Goal: Complete application form: Complete application form

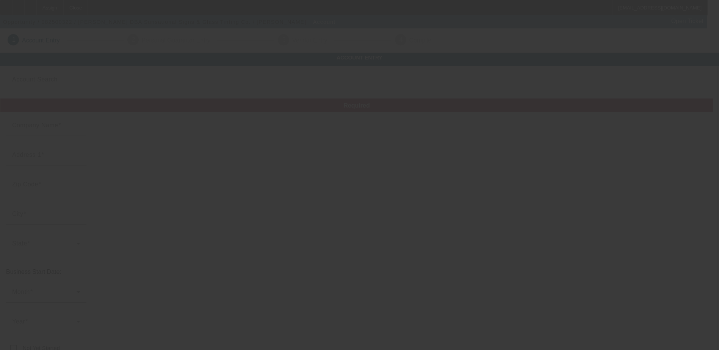
type input "[PERSON_NAME]"
type input "[STREET_ADDRESS]"
type input "19405"
type input "Bridgeport"
type input "[PHONE_NUMBER]"
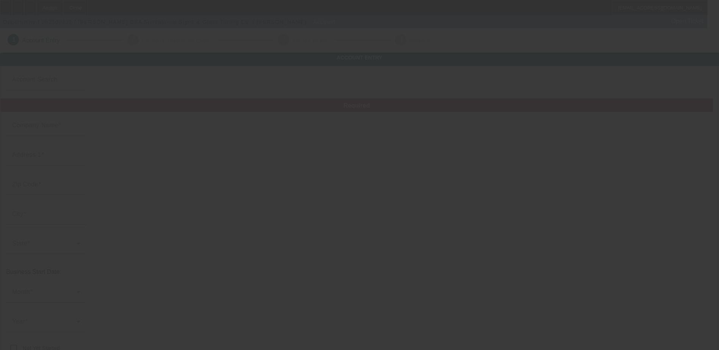
type input "Sunsational Signs & Glass Tinting Co."
type input "[EMAIL_ADDRESS][DOMAIN_NAME]"
type input "[PERSON_NAME]"
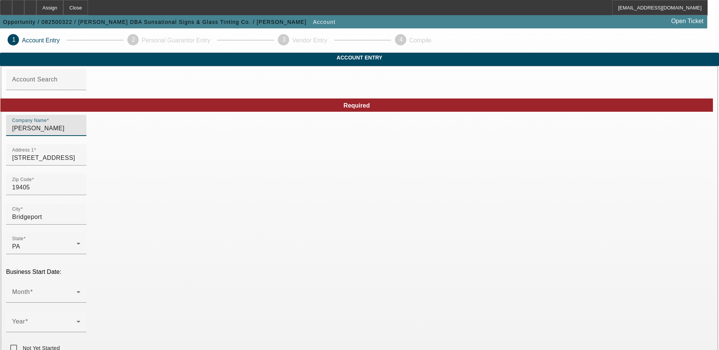
drag, startPoint x: 230, startPoint y: 144, endPoint x: 129, endPoint y: 134, distance: 101.3
drag, startPoint x: 163, startPoint y: 138, endPoint x: 124, endPoint y: 132, distance: 39.5
paste input "sational Signs and Window Tint Company"
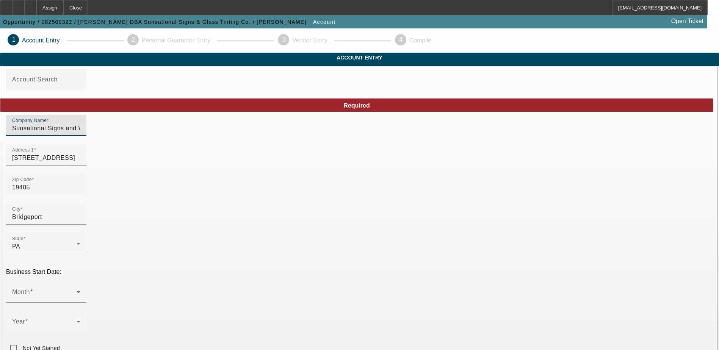
type input "Sunsational Signs and Window Tint Company"
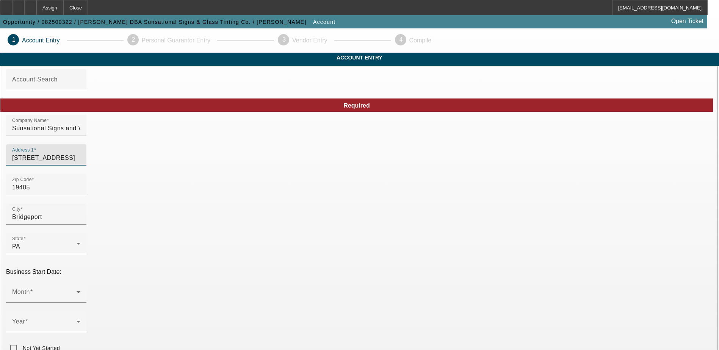
drag, startPoint x: 204, startPoint y: 171, endPoint x: 104, endPoint y: 167, distance: 99.8
paste input "234 W Johnson Highway"
type input "234 W Johnson Highway"
click at [80, 195] on div "Zip Code 19405" at bounding box center [46, 184] width 68 height 21
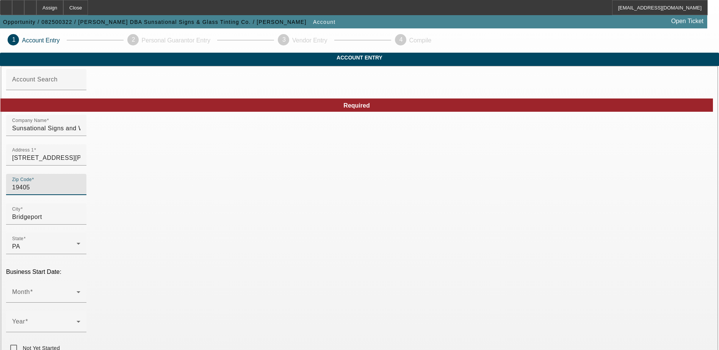
click at [80, 192] on input "19405" at bounding box center [46, 187] width 68 height 9
type input "1940"
type input "19401"
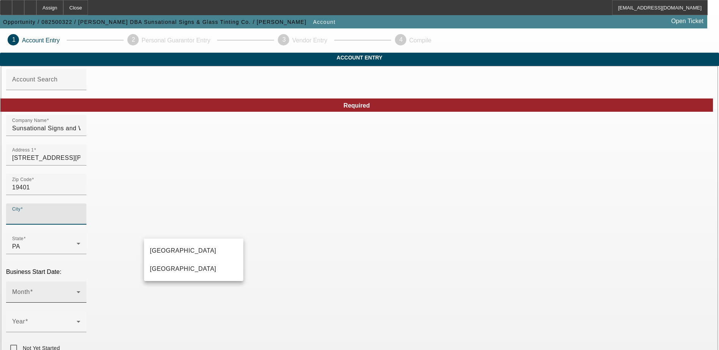
click at [174, 274] on mat-option "Norristown" at bounding box center [193, 269] width 99 height 18
type input "Norristown"
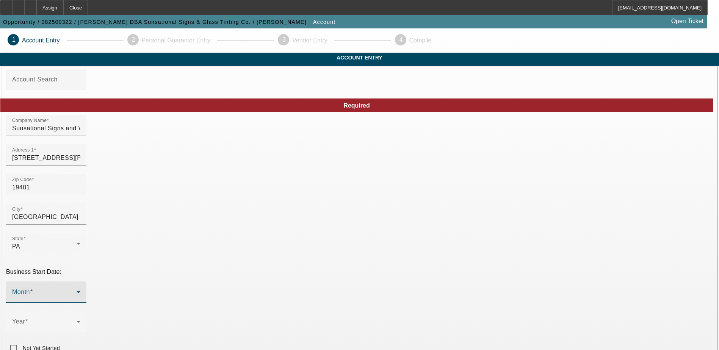
click at [80, 291] on mat-select at bounding box center [46, 295] width 68 height 9
click at [179, 255] on span "November" at bounding box center [165, 250] width 30 height 9
click at [77, 320] on span at bounding box center [44, 324] width 64 height 9
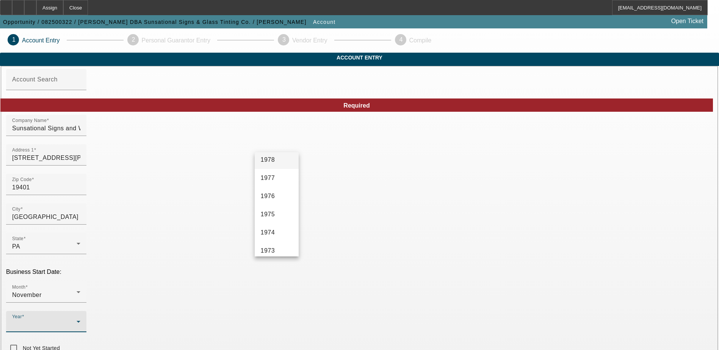
scroll to position [896, 0]
click at [273, 178] on span "1978" at bounding box center [268, 177] width 14 height 9
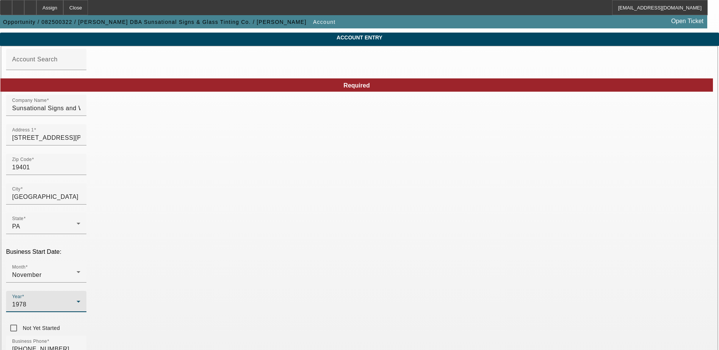
scroll to position [38, 0]
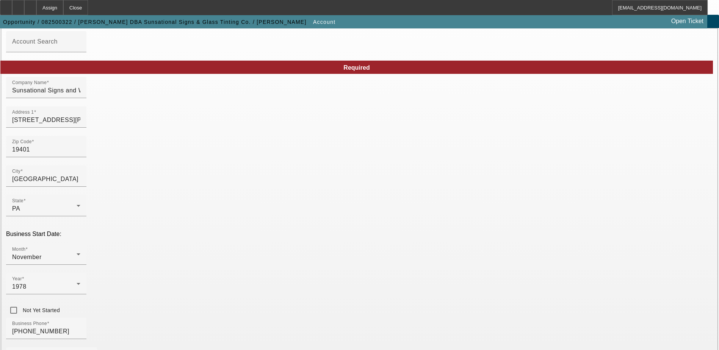
drag, startPoint x: 425, startPoint y: 162, endPoint x: 409, endPoint y: 163, distance: 16.3
type input "al@sunsationalsigns.com"
drag, startPoint x: 406, startPoint y: 194, endPoint x: 301, endPoint y: 176, distance: 107.2
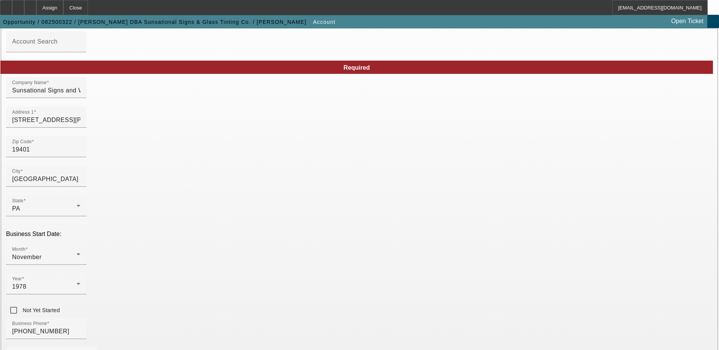
drag, startPoint x: 573, startPoint y: 190, endPoint x: 534, endPoint y: 187, distance: 38.7
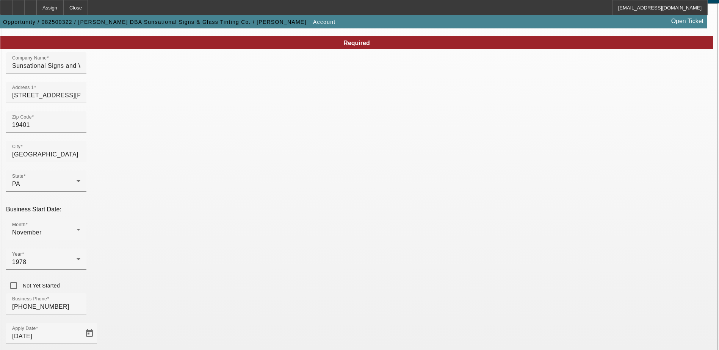
scroll to position [76, 0]
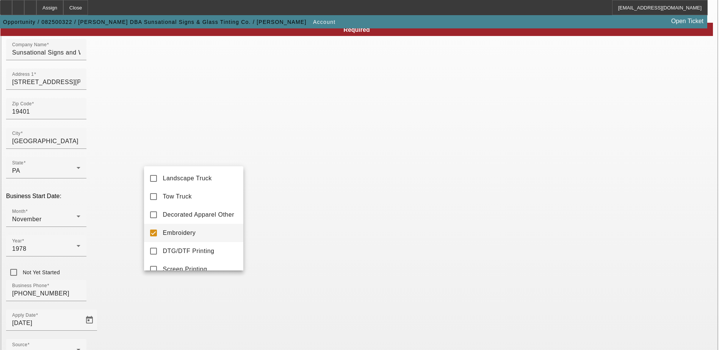
click at [150, 233] on mat-option "Embroidery" at bounding box center [193, 233] width 99 height 18
click at [153, 222] on mat-option "Decorated Apparel Other" at bounding box center [193, 215] width 99 height 18
click at [91, 244] on div at bounding box center [359, 175] width 719 height 350
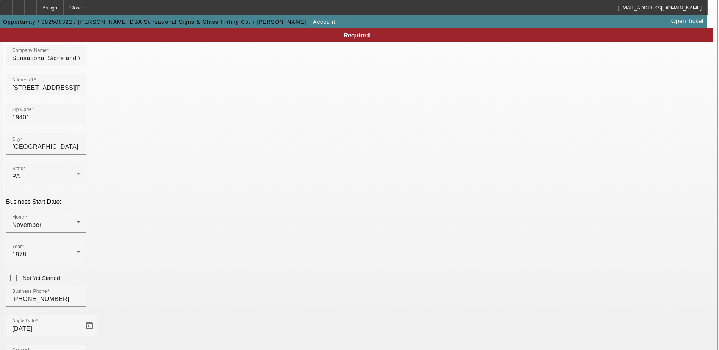
scroll to position [128, 0]
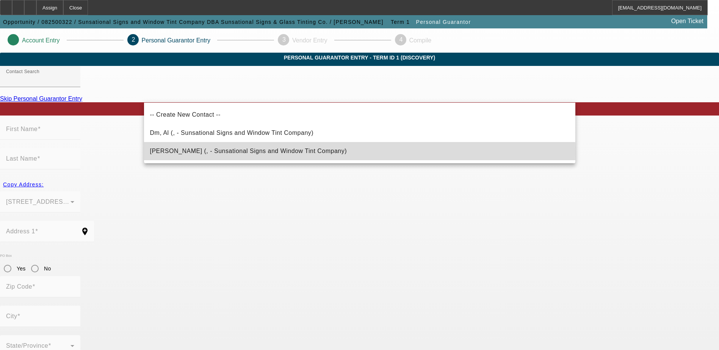
click at [247, 152] on span "Amann, George (, - Sunsational Signs and Window Tint Company)" at bounding box center [248, 151] width 197 height 6
type input "Amann, George (, - Sunsational Signs and Window Tint Company)"
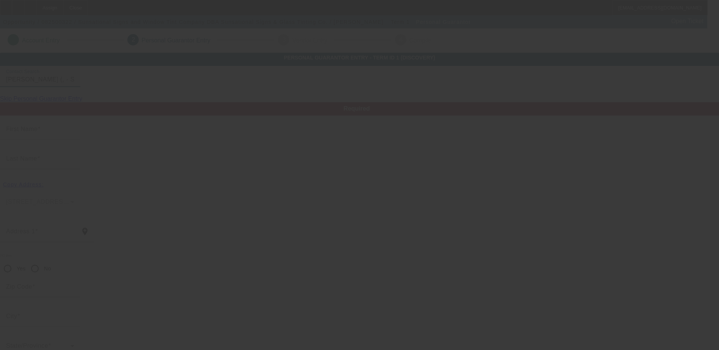
type input "George"
type input "Amann"
radio input "true"
type input "[PHONE_NUMBER]"
type input "217-66-2294"
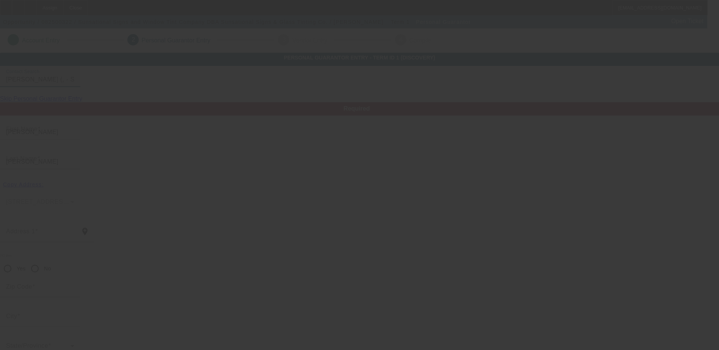
type input "al@sunsationalsigns.com"
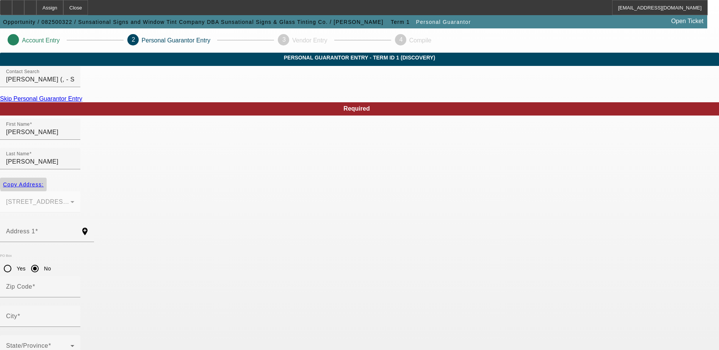
click at [44, 182] on span "Copy Address:" at bounding box center [23, 185] width 41 height 6
type input "[STREET_ADDRESS][PERSON_NAME]"
radio input "false"
type input "19401"
type input "Norristown"
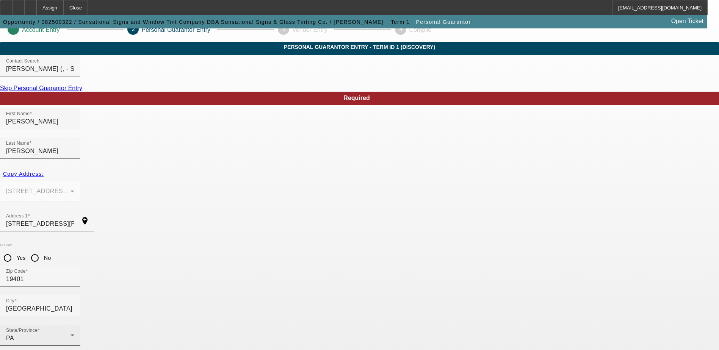
scroll to position [20, 0]
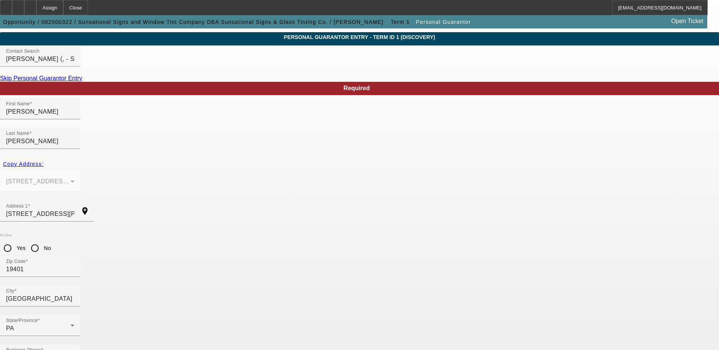
type input "100"
drag, startPoint x: 213, startPoint y: 191, endPoint x: 108, endPoint y: 183, distance: 106.0
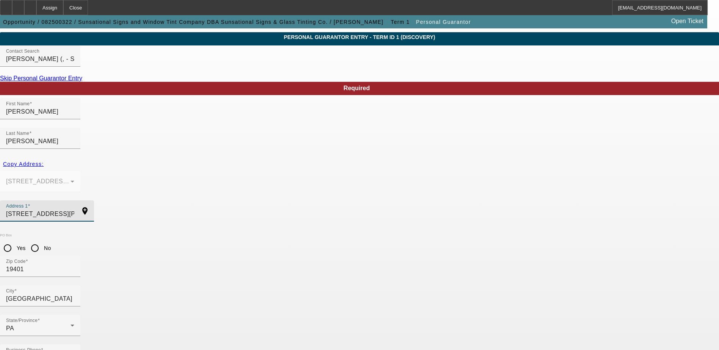
paste input "1000 Sanderling Circle"
type input "1000 Sanderling Circle"
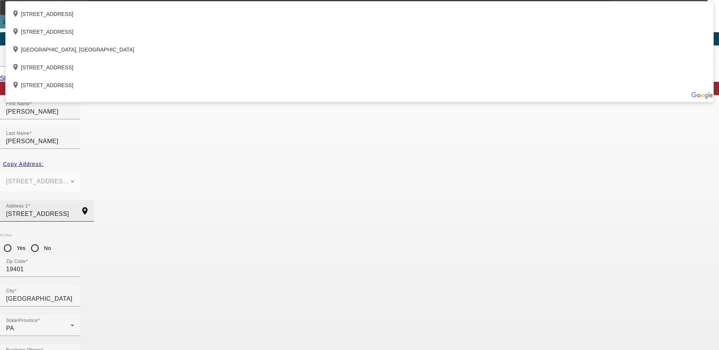
click at [74, 210] on input "1000 Sanderling Circle" at bounding box center [40, 214] width 68 height 9
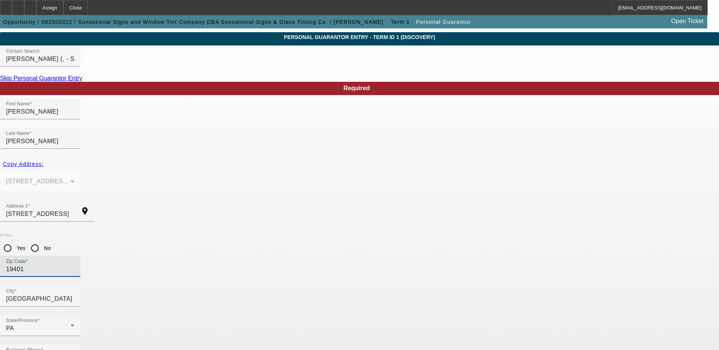
click at [74, 265] on input "19401" at bounding box center [40, 269] width 68 height 9
type input "1940"
type input "19403"
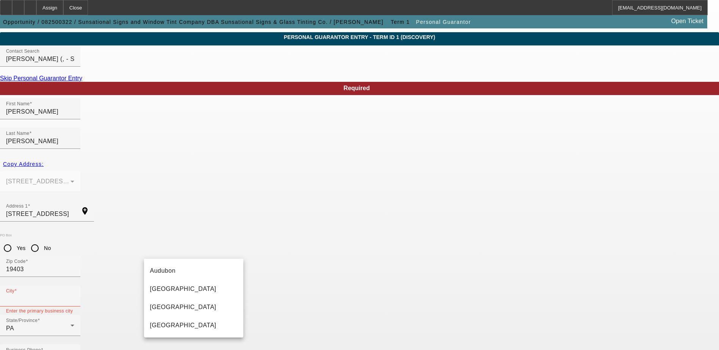
click at [74, 294] on input "City" at bounding box center [40, 298] width 68 height 9
type input "Norristown"
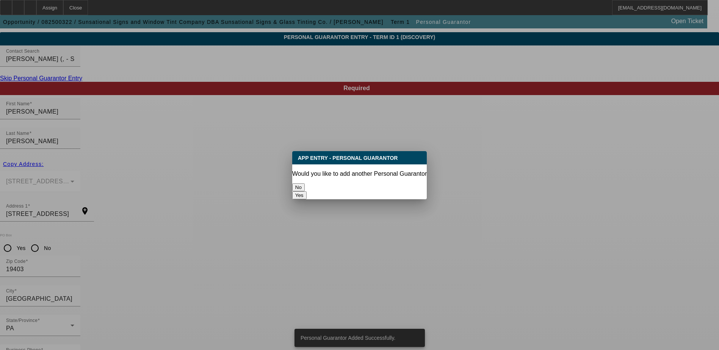
scroll to position [0, 0]
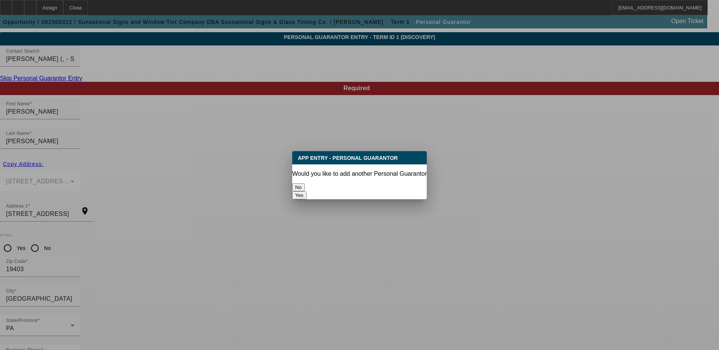
click at [305, 183] on button "No" at bounding box center [298, 187] width 13 height 8
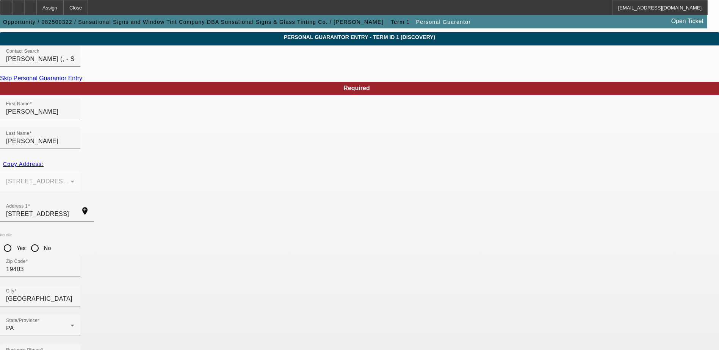
scroll to position [20, 0]
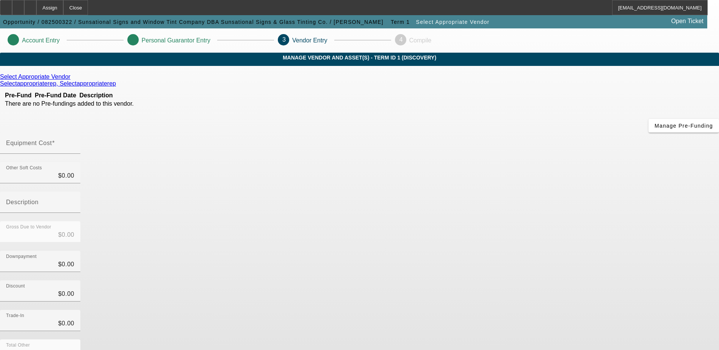
click at [72, 80] on icon at bounding box center [72, 77] width 0 height 6
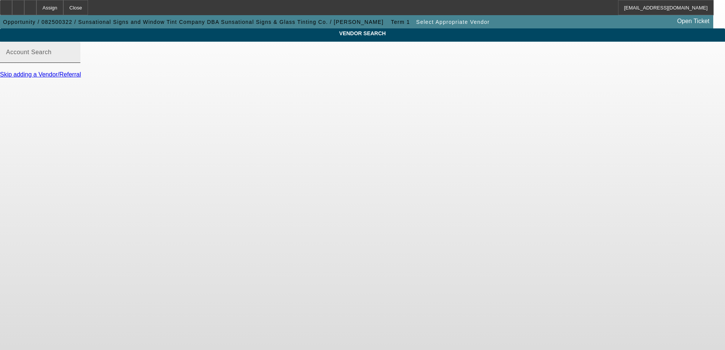
click at [74, 60] on input "Account Search" at bounding box center [40, 55] width 68 height 9
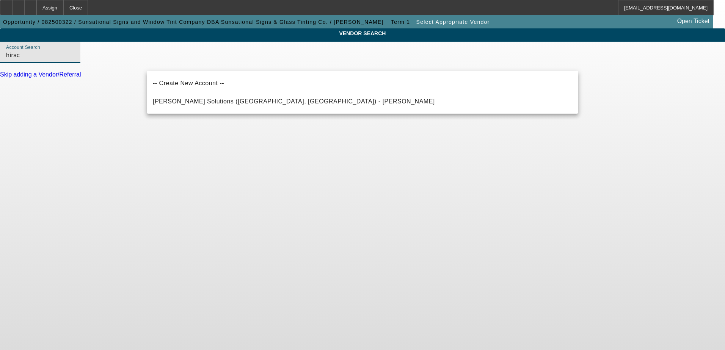
type input "hirsc"
click at [182, 147] on body "Assign Close AMeisner@beaconfunding.com Opportunity / 082500322 / Sunsational S…" at bounding box center [362, 175] width 725 height 350
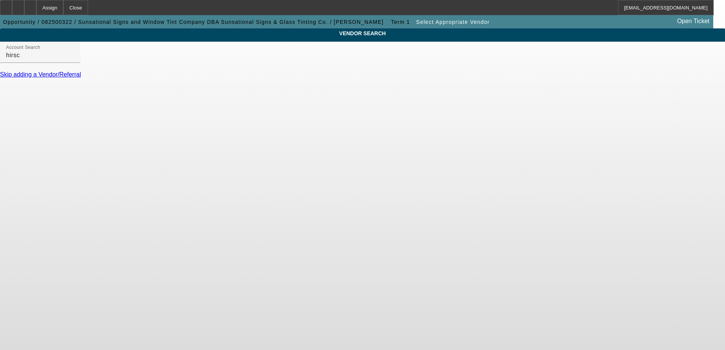
click at [81, 78] on link "Skip adding a Vendor/Referral" at bounding box center [40, 74] width 81 height 6
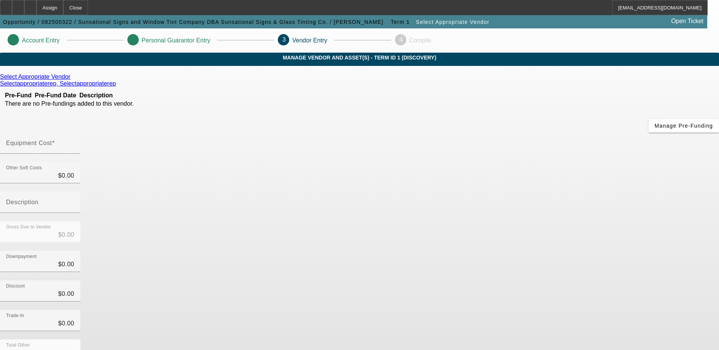
click at [72, 80] on icon at bounding box center [72, 77] width 0 height 6
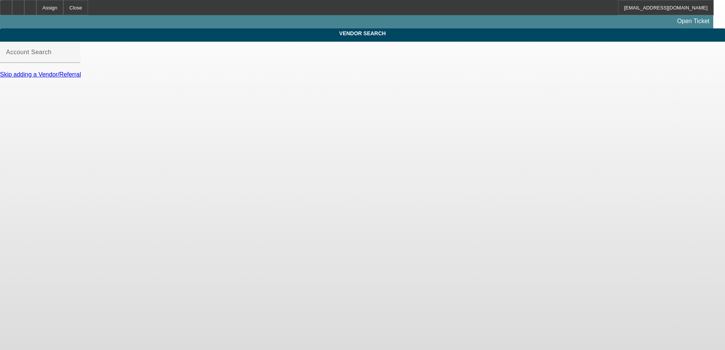
type input "Select Appropriate Vendor (Northbrook, IL) - Selectappropriaterep, Selectapprop…"
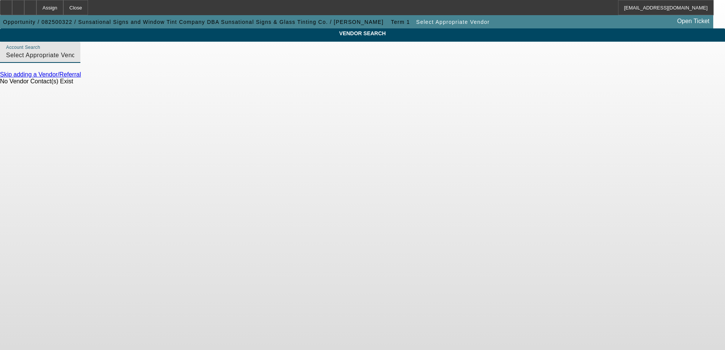
drag, startPoint x: 360, startPoint y: 65, endPoint x: 71, endPoint y: 52, distance: 289.8
click at [71, 52] on div "VENDOR SEARCH Account Search Select Appropriate Vendor (Northbrook, IL) - Selec…" at bounding box center [362, 59] width 725 height 63
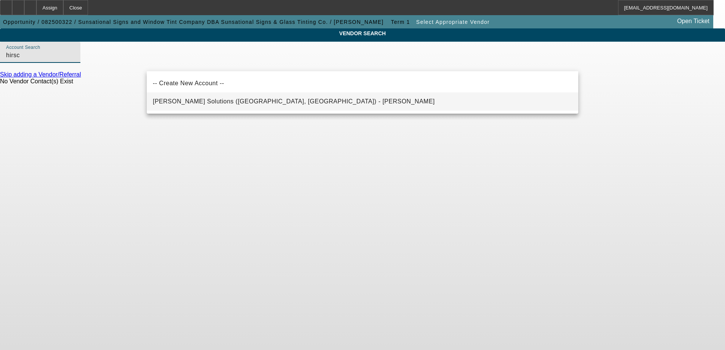
click at [186, 100] on span "Hirsch Solutions (Huntersville, NC) - Janowski, Kristof" at bounding box center [294, 101] width 282 height 6
type input "Hirsch Solutions (Huntersville, NC) - Janowski, Kristof"
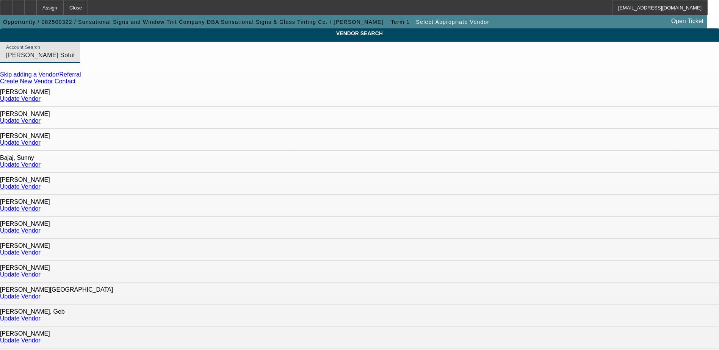
click at [81, 78] on link "Skip adding a Vendor/Referral" at bounding box center [40, 74] width 81 height 6
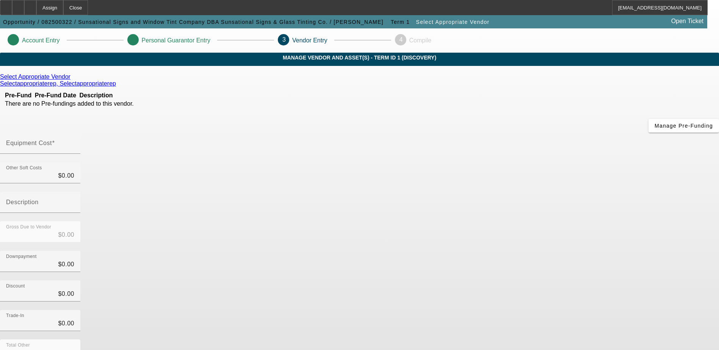
click at [72, 80] on icon at bounding box center [72, 77] width 0 height 6
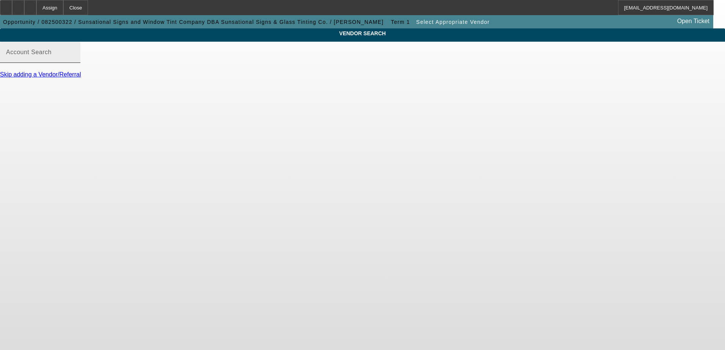
click at [52, 55] on mat-label "Account Search" at bounding box center [28, 52] width 45 height 6
click at [74, 60] on input "Account Search" at bounding box center [40, 55] width 68 height 9
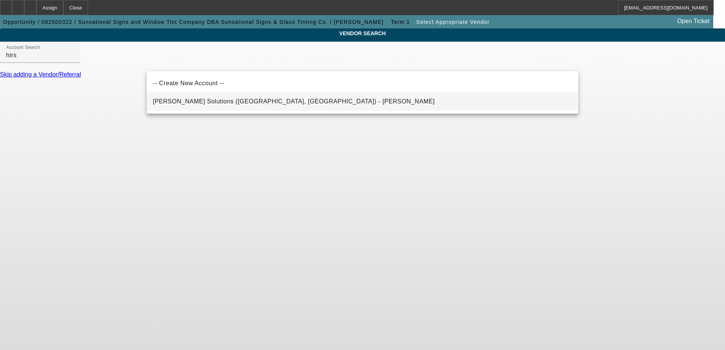
click at [187, 104] on span "Hirsch Solutions (Huntersville, NC) - Janowski, Kristof" at bounding box center [294, 101] width 282 height 6
type input "Hirsch Solutions (Huntersville, NC) - Janowski, Kristof"
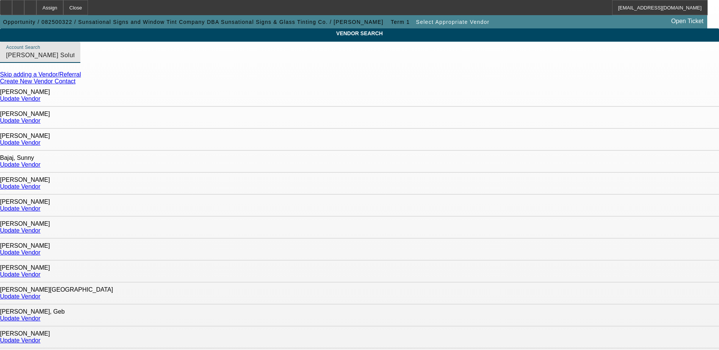
click at [81, 78] on link "Skip adding a Vendor/Referral" at bounding box center [40, 74] width 81 height 6
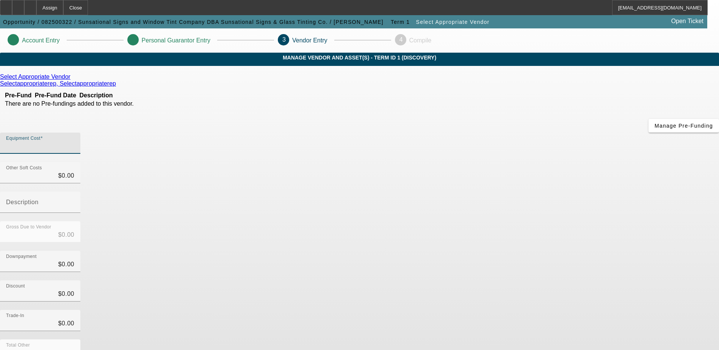
click at [74, 142] on input "Equipment Cost" at bounding box center [40, 146] width 68 height 9
paste input "$34,246.25"
type input "$34,246.25"
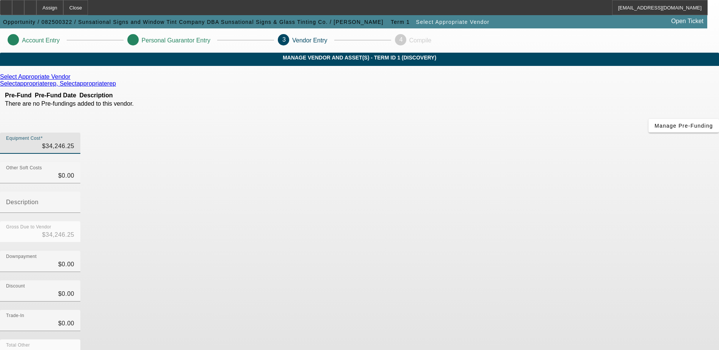
type input "$34,246.25"
click at [623, 197] on app-vendor-asset-manage "Account Entry Personal Guarantor Entry 3 Vendor Entry 4 Compile MANAGE VENDOR A…" at bounding box center [359, 239] width 719 height 423
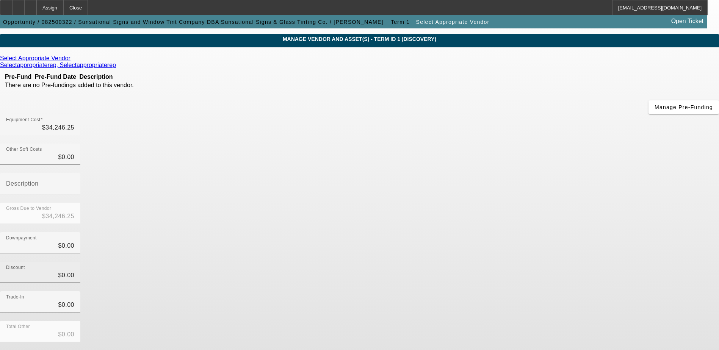
scroll to position [34, 0]
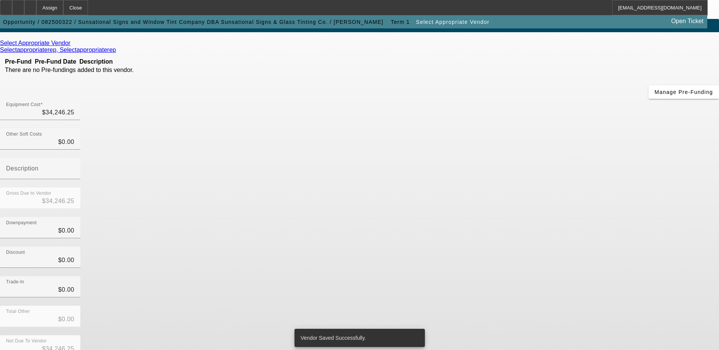
scroll to position [0, 0]
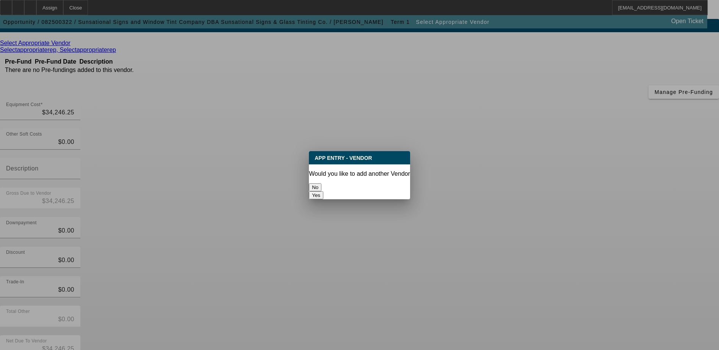
click at [321, 184] on button "No" at bounding box center [315, 187] width 13 height 8
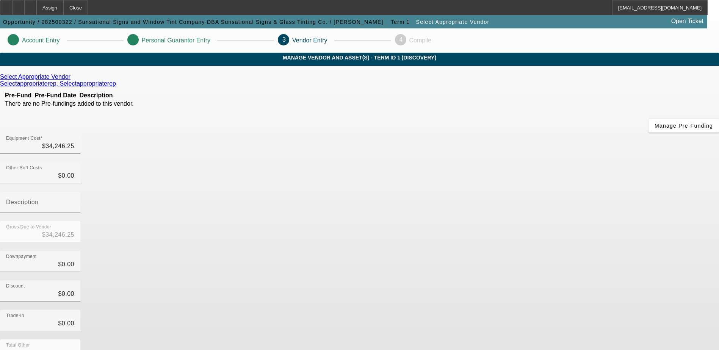
scroll to position [34, 0]
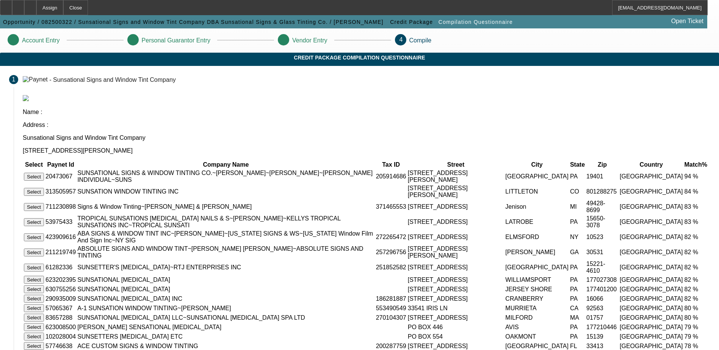
click at [44, 173] on button "Select" at bounding box center [34, 177] width 20 height 8
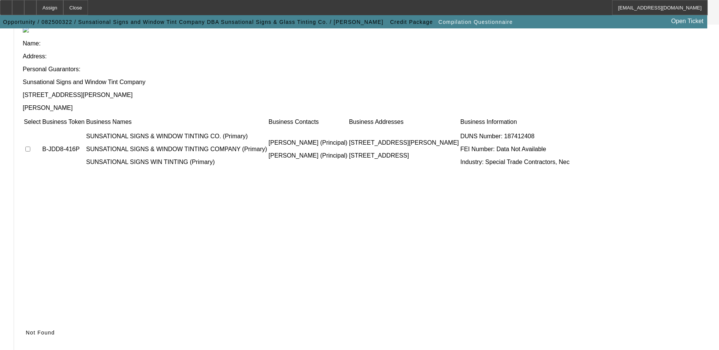
scroll to position [69, 0]
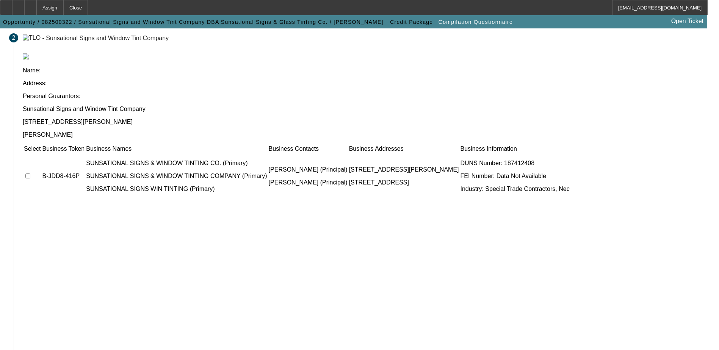
click at [30, 174] on input "checkbox" at bounding box center [27, 176] width 5 height 5
checkbox input "true"
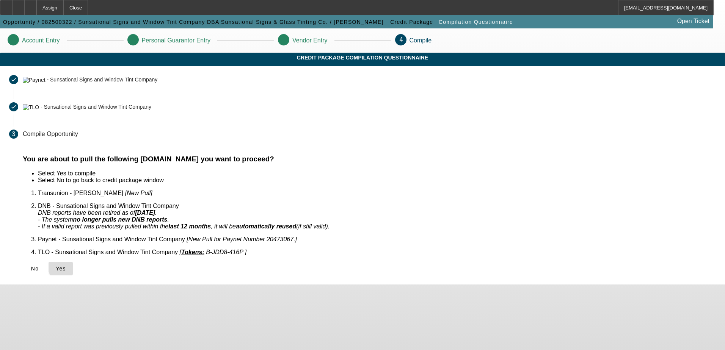
click at [66, 266] on span "Yes" at bounding box center [61, 269] width 10 height 6
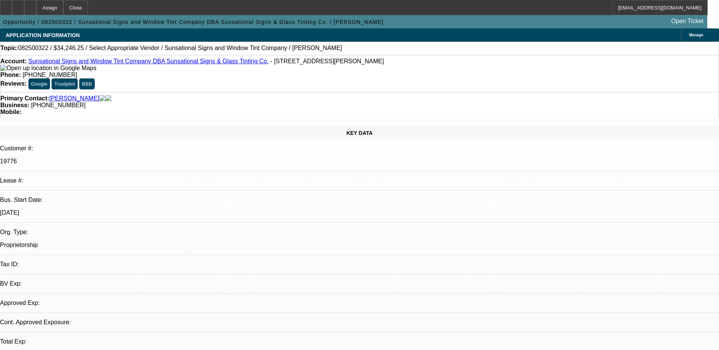
select select "0"
select select "2"
select select "0.1"
select select "4"
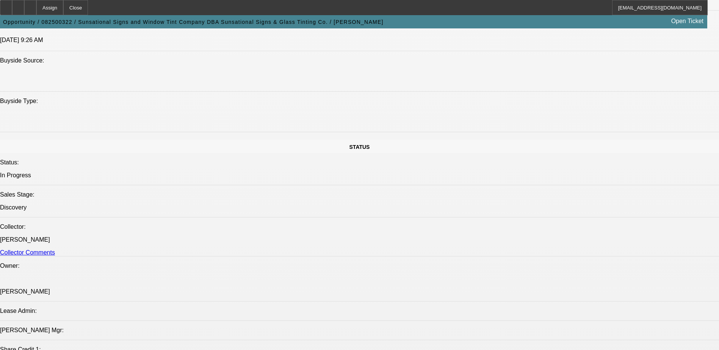
scroll to position [796, 0]
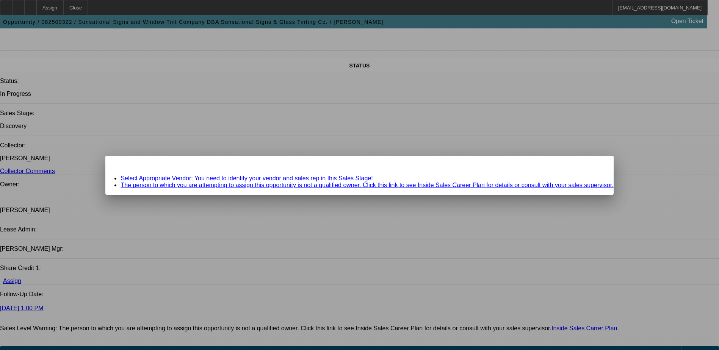
click at [598, 164] on span "Close" at bounding box center [603, 162] width 10 height 4
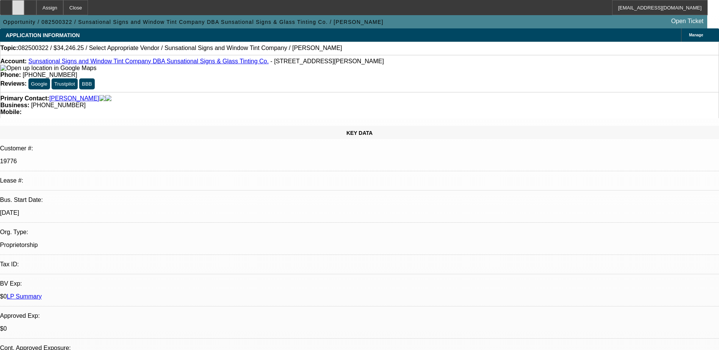
click at [18, 5] on icon at bounding box center [18, 5] width 0 height 0
click at [36, 11] on div at bounding box center [30, 7] width 12 height 15
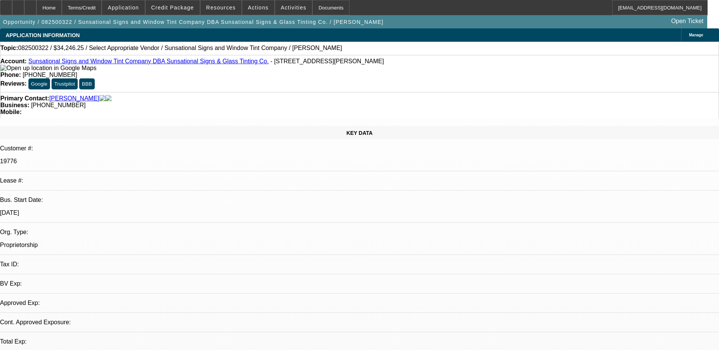
select select "0"
select select "2"
select select "0.1"
select select "1"
select select "2"
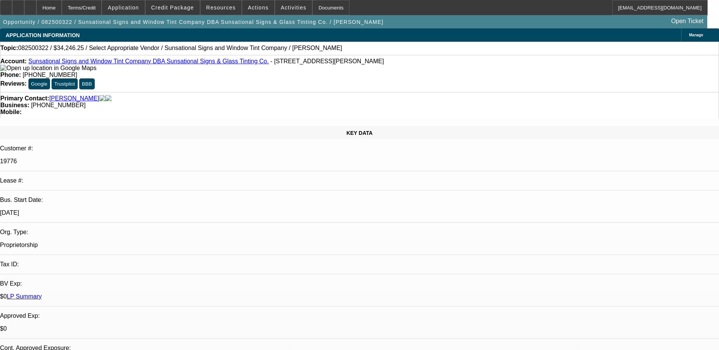
select select "4"
click at [18, 5] on icon at bounding box center [18, 5] width 0 height 0
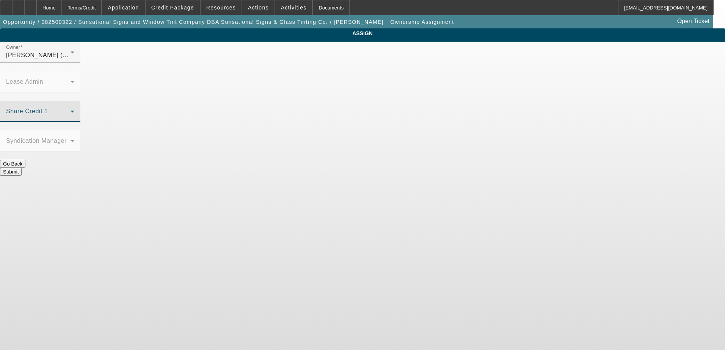
click at [70, 110] on span at bounding box center [38, 114] width 64 height 9
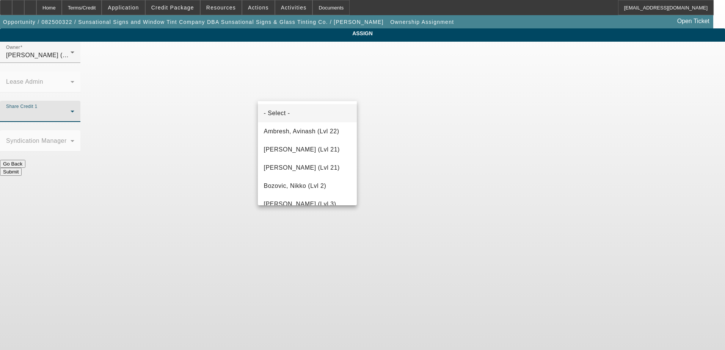
click at [540, 119] on div at bounding box center [362, 175] width 725 height 350
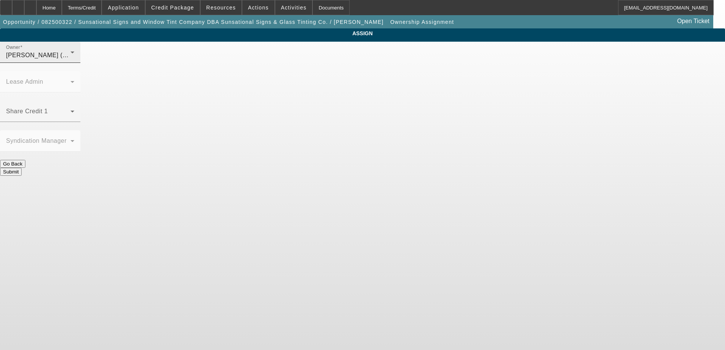
click at [70, 60] on div "Meisner, Andrew (Lvl 1)" at bounding box center [38, 55] width 64 height 9
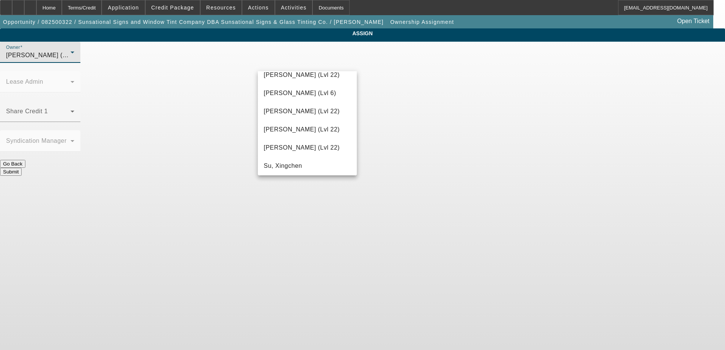
scroll to position [1118, 0]
click at [308, 151] on span "Wesolowski, John (Lvl 6)" at bounding box center [300, 148] width 72 height 9
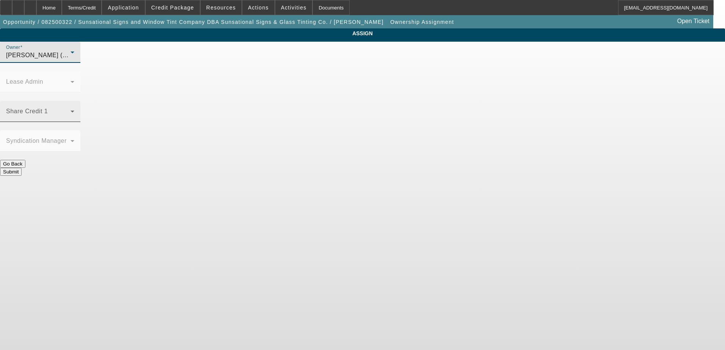
click at [70, 110] on span at bounding box center [38, 114] width 64 height 9
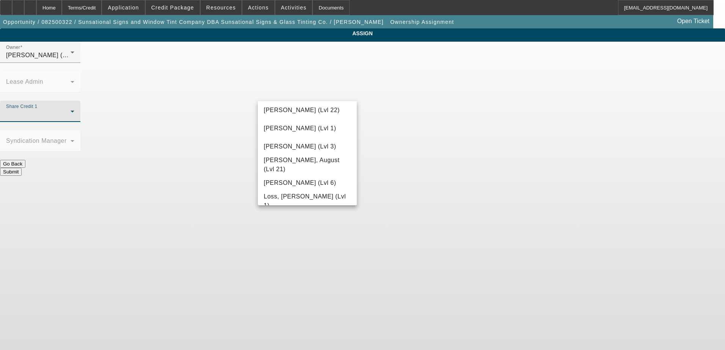
scroll to position [720, 0]
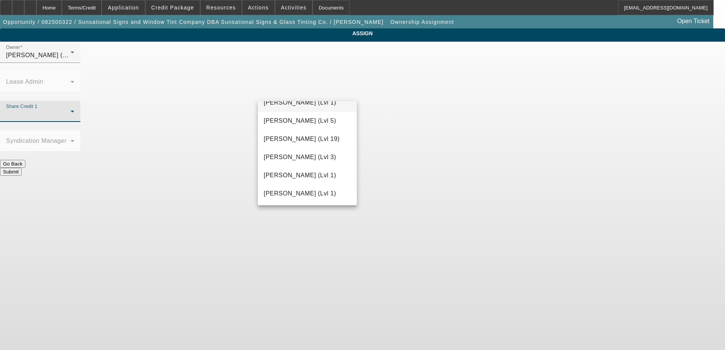
click at [307, 101] on span "Meisner, Andrew (Lvl 1)" at bounding box center [300, 102] width 72 height 9
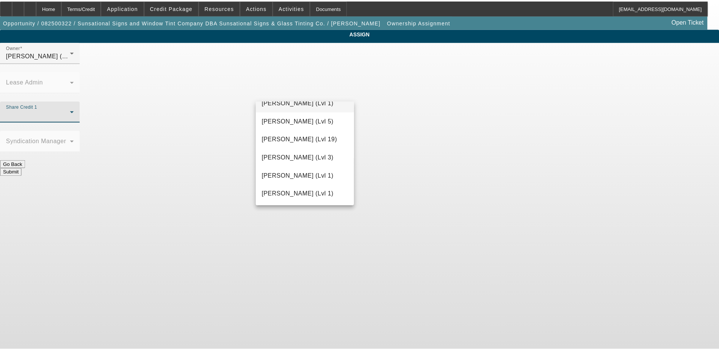
scroll to position [0, 0]
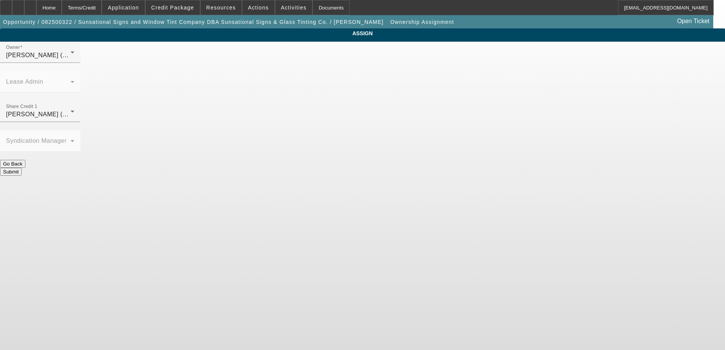
click at [22, 168] on button "Submit" at bounding box center [11, 172] width 22 height 8
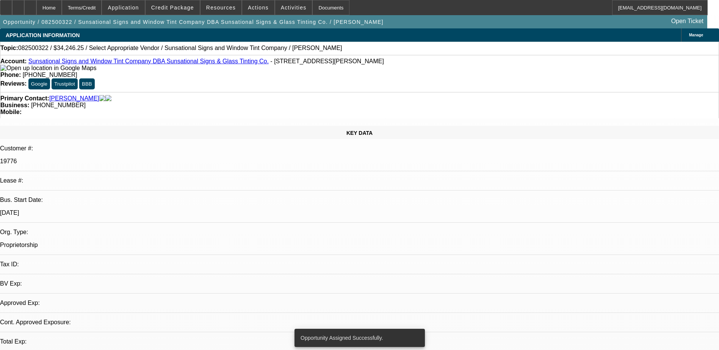
select select "0"
select select "2"
select select "0.1"
select select "4"
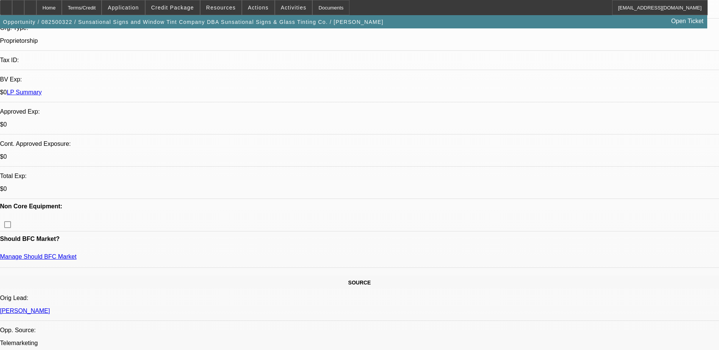
scroll to position [114, 0]
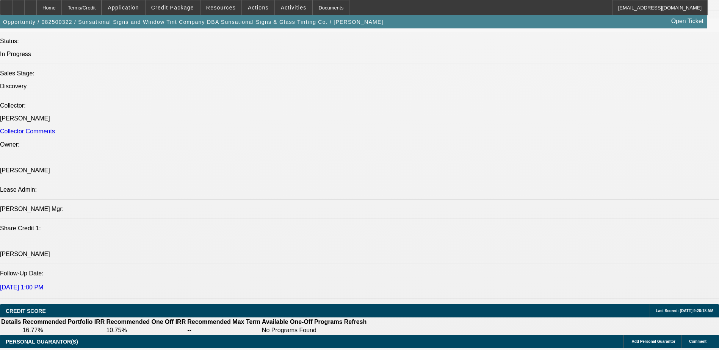
scroll to position [834, 0]
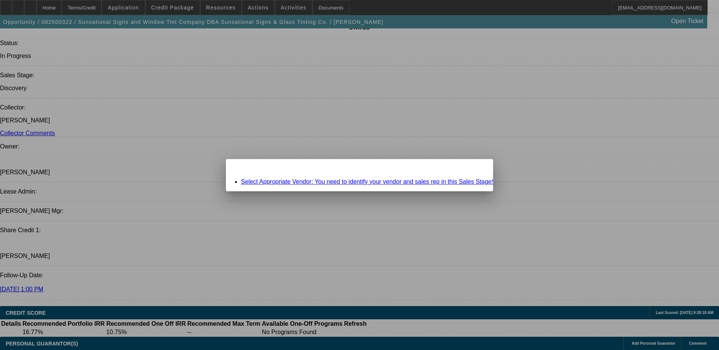
scroll to position [0, 0]
click at [376, 223] on div at bounding box center [359, 175] width 719 height 350
click at [476, 167] on div "Close" at bounding box center [484, 163] width 17 height 9
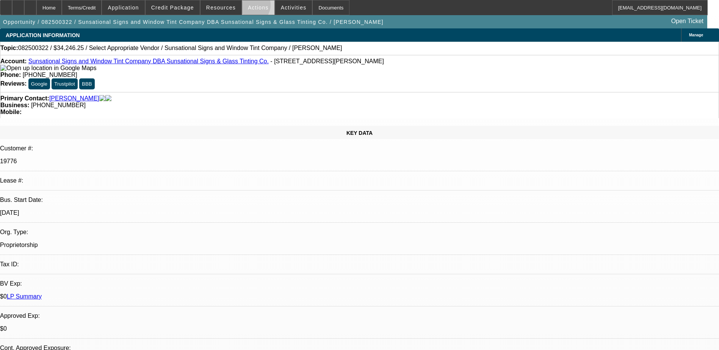
click at [248, 7] on span "Actions" at bounding box center [258, 8] width 21 height 6
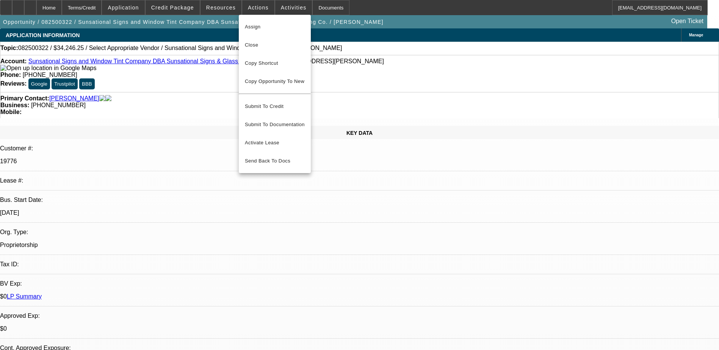
click at [364, 70] on div at bounding box center [359, 175] width 719 height 350
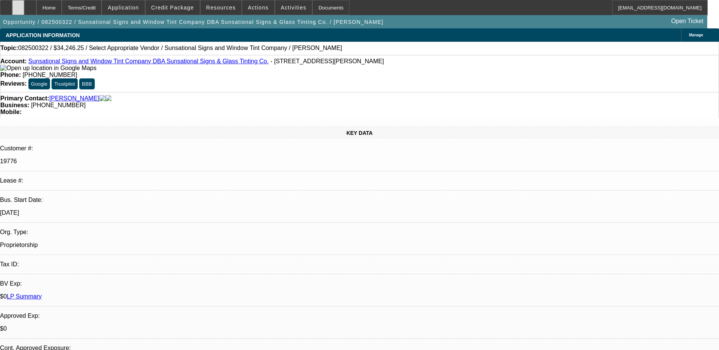
click at [24, 8] on div at bounding box center [18, 7] width 12 height 15
click at [352, 80] on div "Account: Sunsational Signs and Window Tint Company DBA Sunsational Signs & Glas…" at bounding box center [359, 73] width 719 height 37
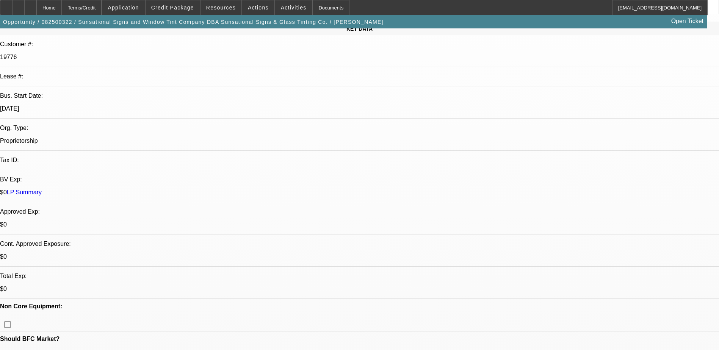
scroll to position [227, 0]
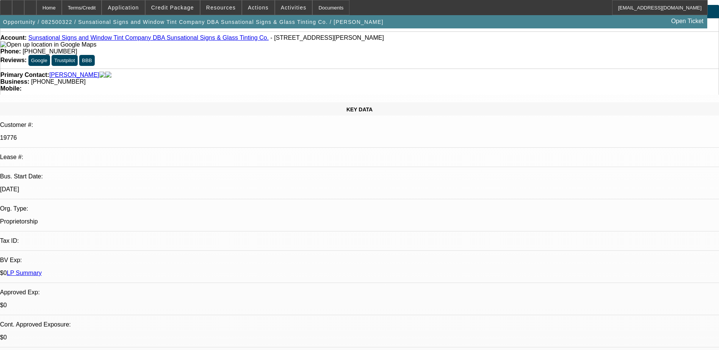
scroll to position [0, 0]
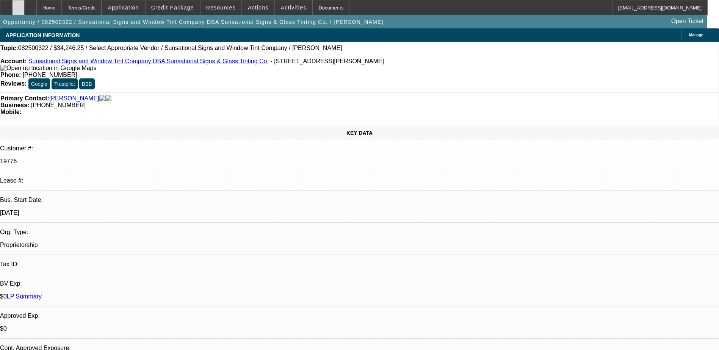
click at [24, 11] on div at bounding box center [18, 7] width 12 height 15
click at [174, 6] on span "Credit Package" at bounding box center [172, 8] width 43 height 6
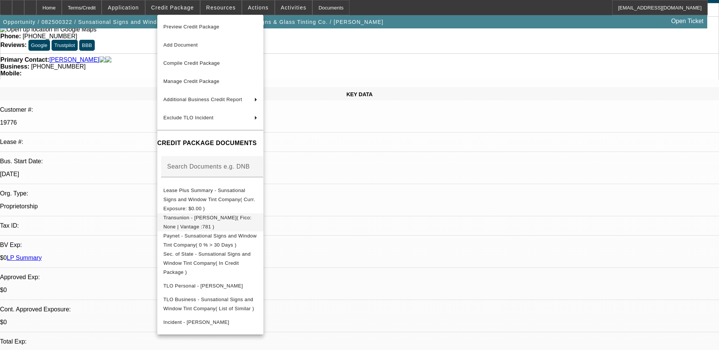
scroll to position [76, 0]
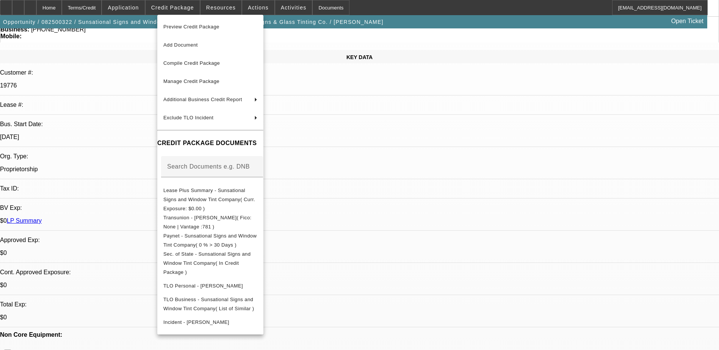
click at [577, 287] on div at bounding box center [359, 175] width 719 height 350
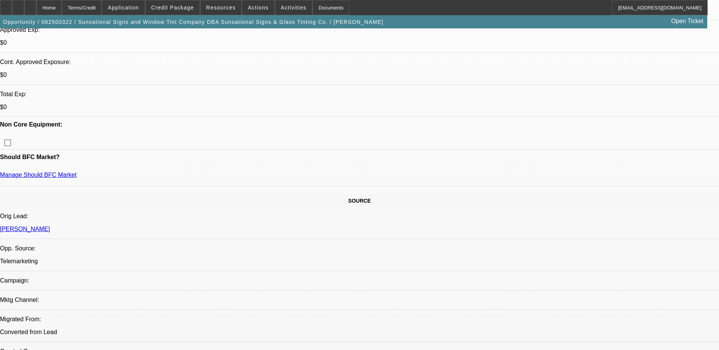
scroll to position [152, 0]
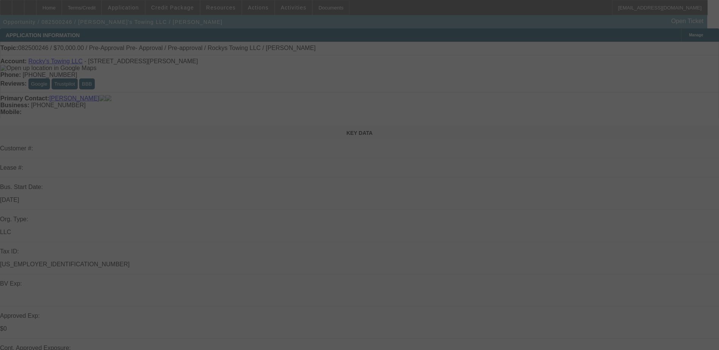
select select "0"
select select "0.1"
select select "0"
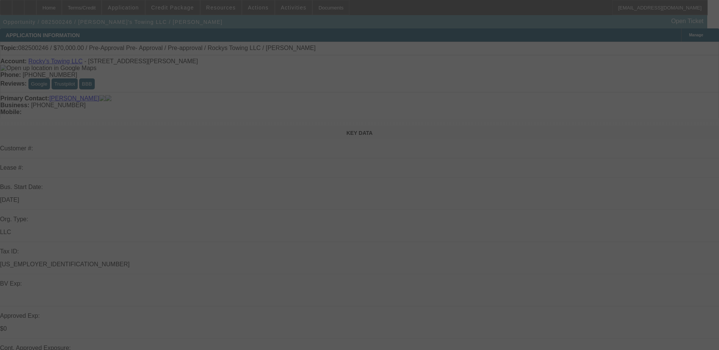
select select "0.1"
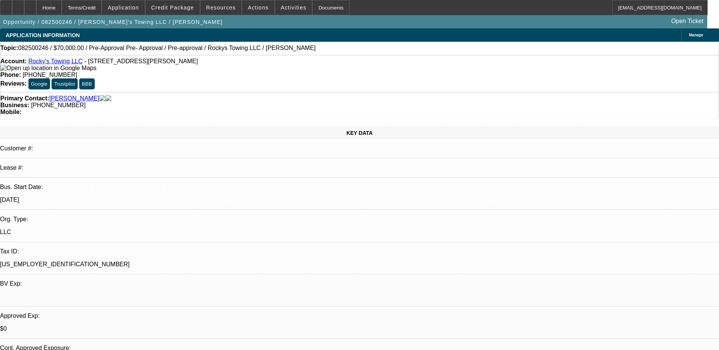
select select "1"
select select "4"
select select "1"
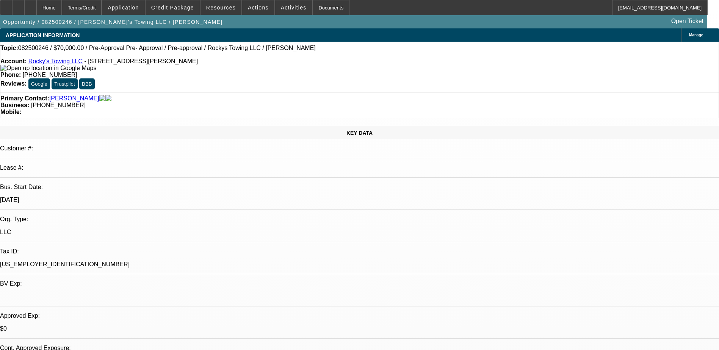
select select "4"
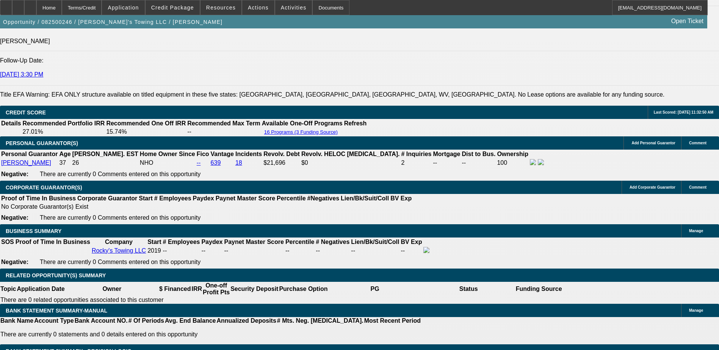
scroll to position [1213, 0]
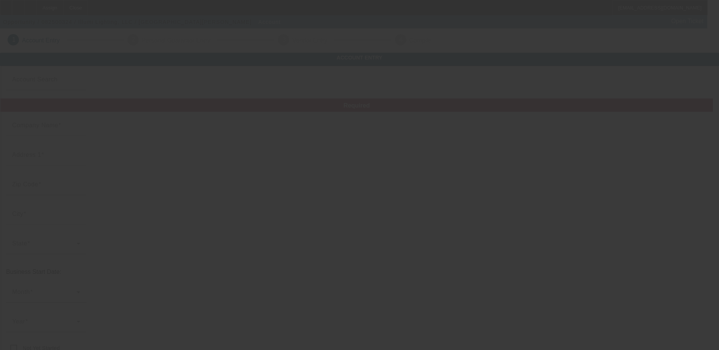
type input "Illumi Lighting, LLC"
type input "12649 E Caley Ave"
type input "80111"
type input "Centennial"
type input "(720) 428-8931"
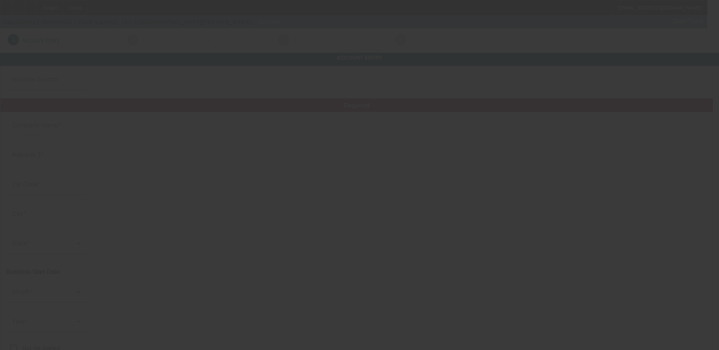
type input "Ste 102"
type input "jennifer@illumilighting.com"
type input "Arapahoe"
type input "47-3204413"
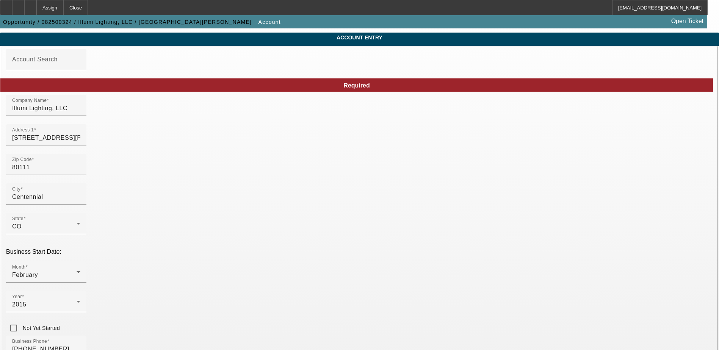
scroll to position [38, 0]
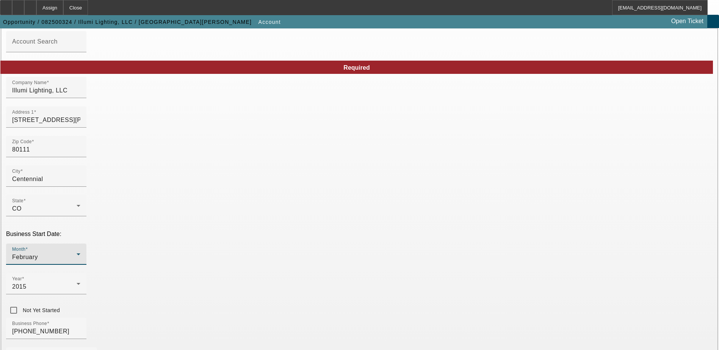
click at [77, 253] on div "February" at bounding box center [44, 257] width 64 height 9
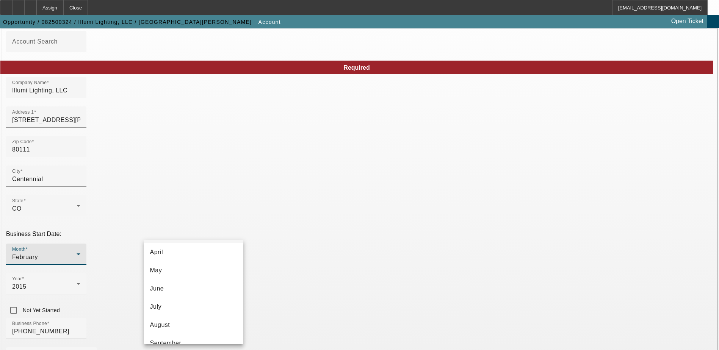
scroll to position [76, 0]
click at [178, 322] on mat-option "August" at bounding box center [193, 322] width 99 height 18
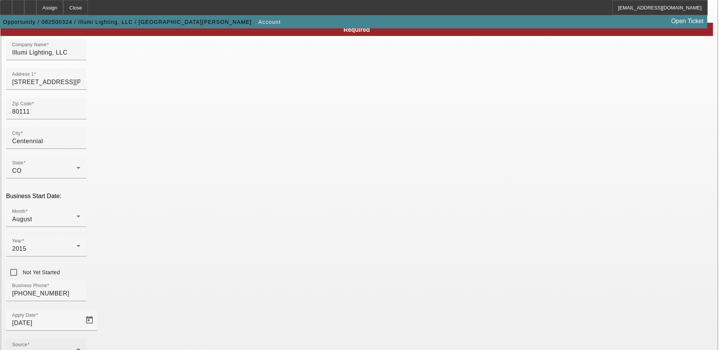
click at [80, 339] on div "Source Telemarketing" at bounding box center [46, 349] width 68 height 21
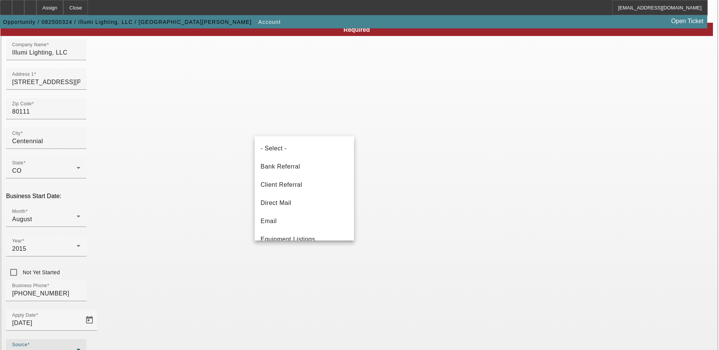
scroll to position [212, 0]
click at [294, 288] on div at bounding box center [359, 175] width 719 height 350
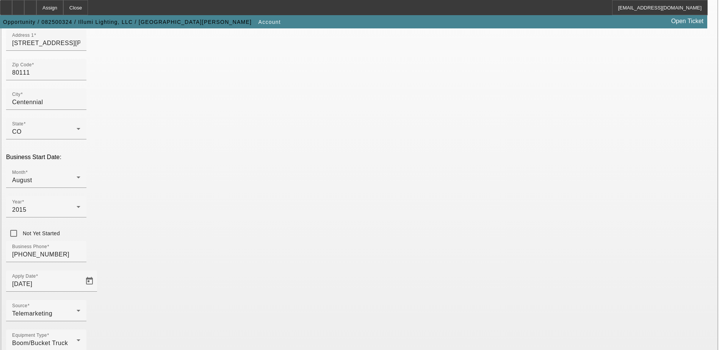
scroll to position [128, 0]
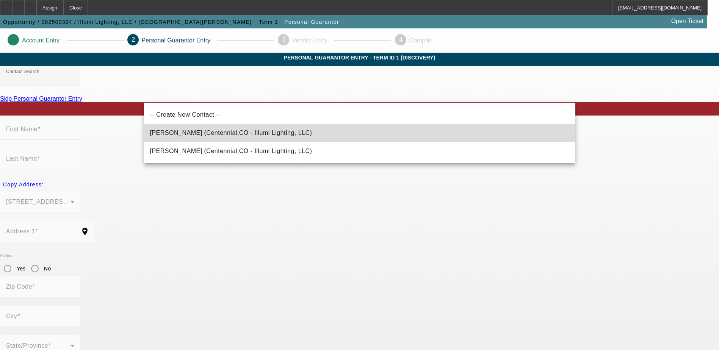
click at [209, 132] on span "Lovegrove, Jennifer (Centennial,CO - Illumi Lighting, LLC)" at bounding box center [231, 133] width 162 height 6
type input "Lovegrove, Jennifer (Centennial,CO - Illumi Lighting, LLC)"
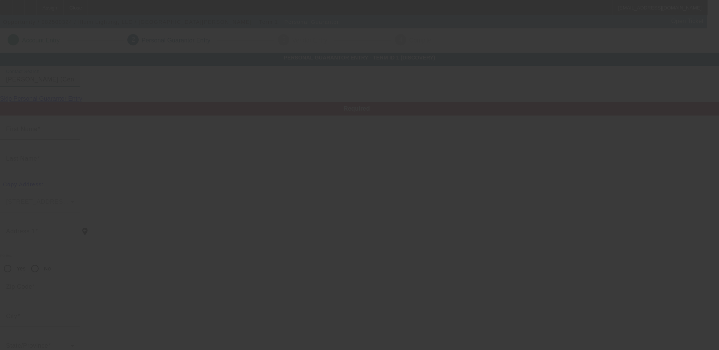
type input "Jennifer"
type input "Lovegrove"
type input "7711 S Columbine St."
radio input "true"
type input "80112"
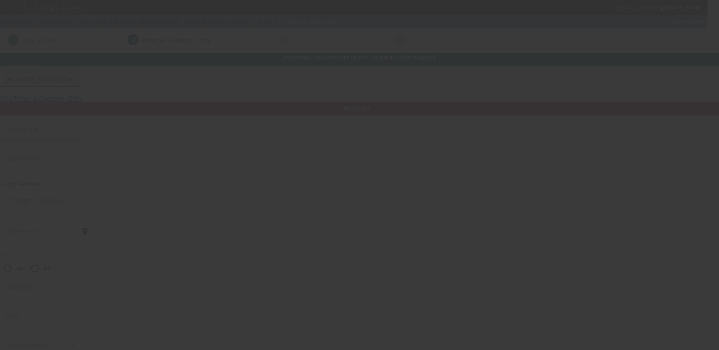
type input "Centennial"
type input "[PHONE_NUMBER]"
type input "51"
type input "475-13-8526"
type input "jennifer@illumilighting.com"
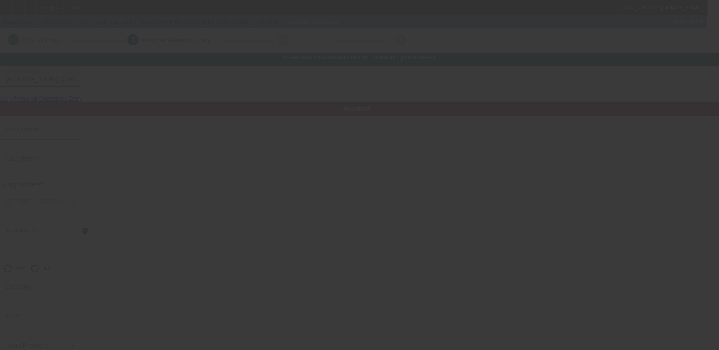
type input "[PHONE_NUMBER]"
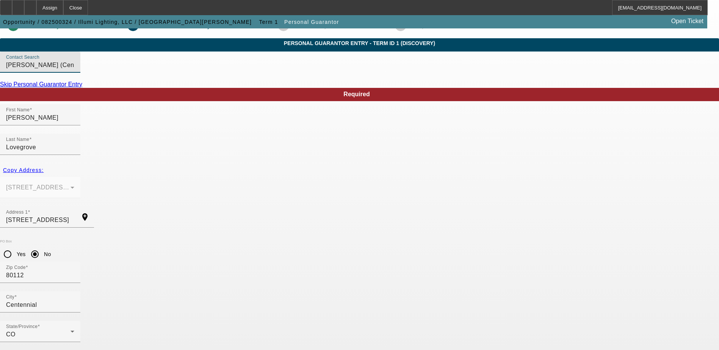
scroll to position [20, 0]
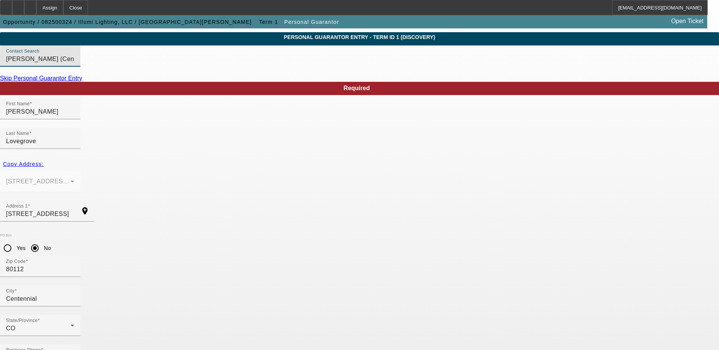
type input "$132,396.77"
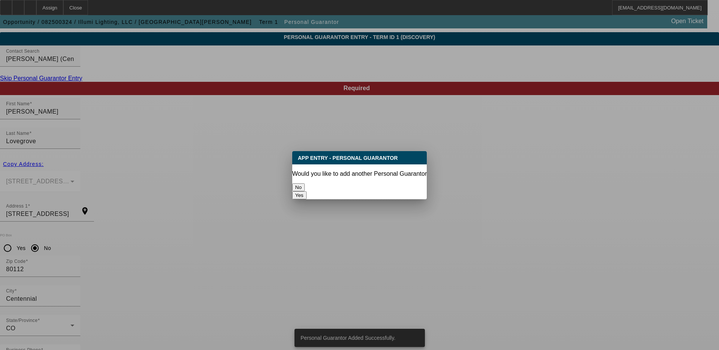
scroll to position [0, 0]
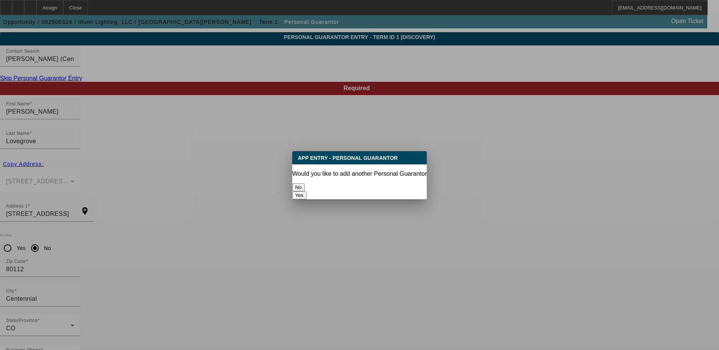
click at [305, 186] on button "No" at bounding box center [298, 187] width 13 height 8
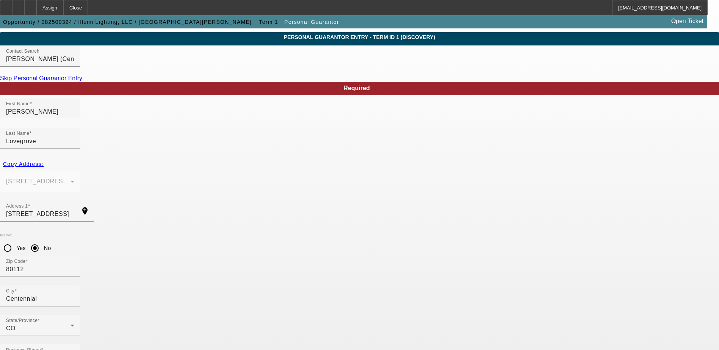
scroll to position [20, 0]
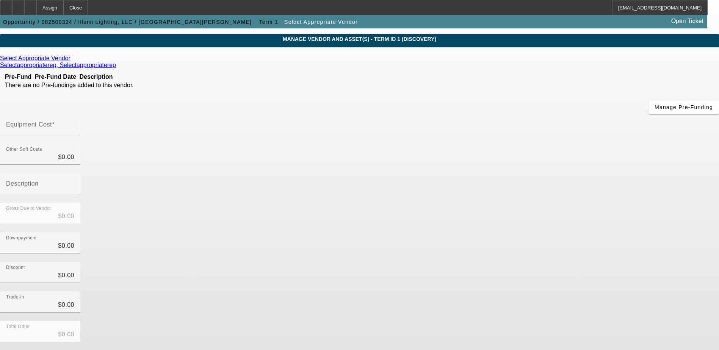
scroll to position [34, 0]
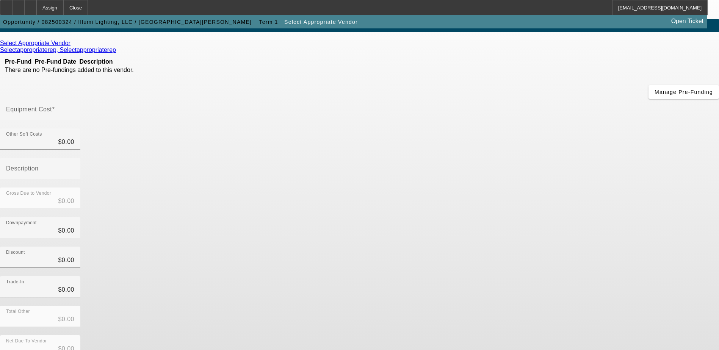
click at [72, 47] on link at bounding box center [71, 43] width 2 height 7
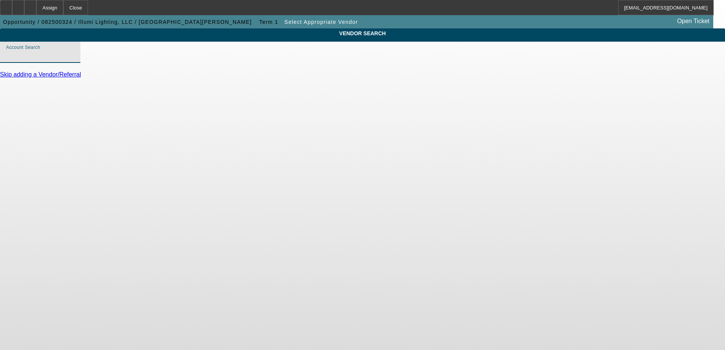
click at [74, 60] on input "Account Search" at bounding box center [40, 55] width 68 height 9
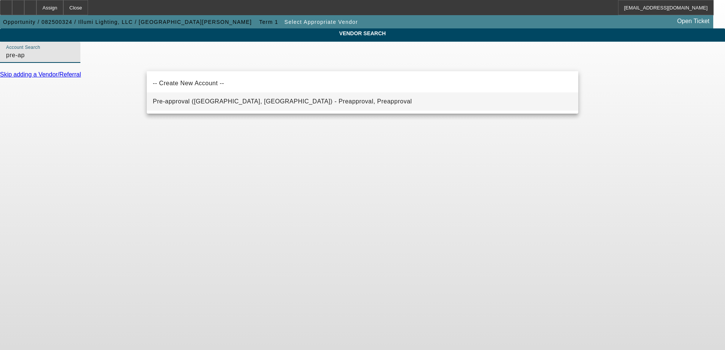
click at [179, 105] on span "Pre-approval (Northbrook, IL) - Preapproval, Preapproval" at bounding box center [282, 101] width 259 height 9
type input "Pre-approval (Northbrook, IL) - Preapproval, Preapproval"
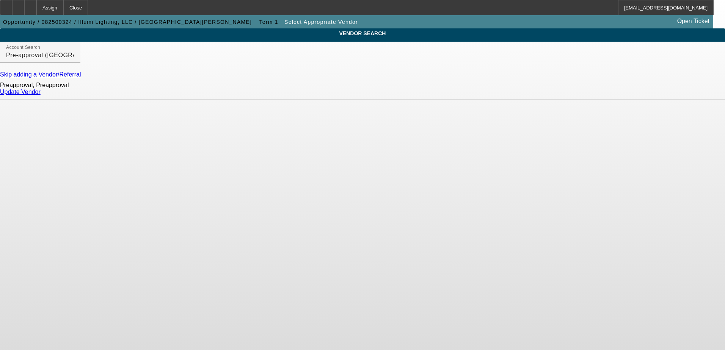
click at [41, 95] on link "Update Vendor" at bounding box center [20, 92] width 41 height 6
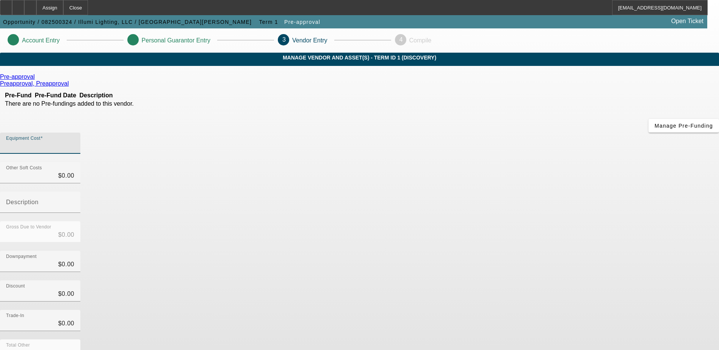
click at [74, 142] on input "Equipment Cost" at bounding box center [40, 146] width 68 height 9
type input "9"
type input "$9.00"
type input "90"
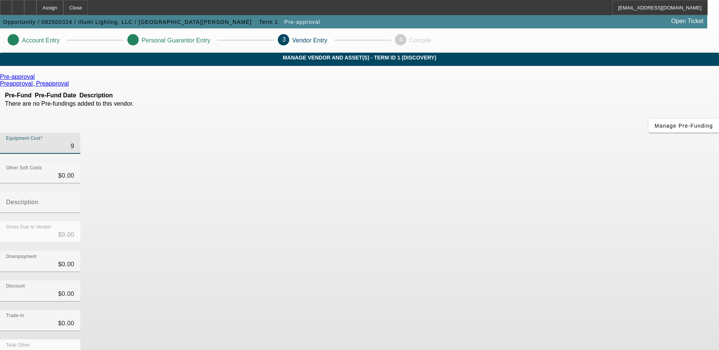
type input "$90.00"
type input "900"
type input "$900.00"
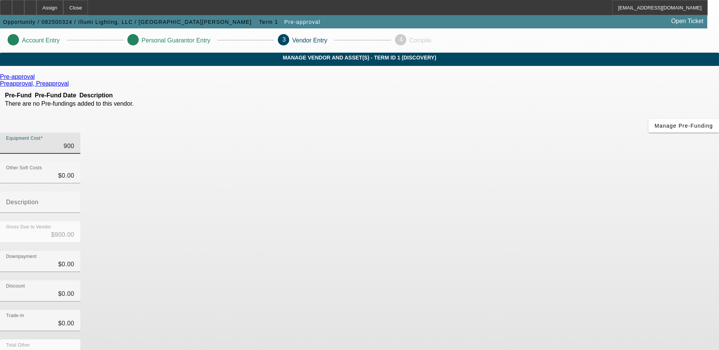
type input "9000"
type input "$9,000.00"
type input "90000"
type input "$90,000.00"
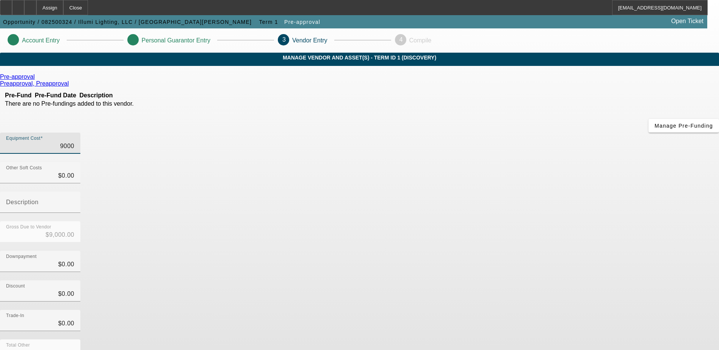
type input "$90,000.00"
click at [639, 208] on app-vendor-asset-manage "Account Entry Personal Guarantor Entry 3 Vendor Entry 4 Compile MANAGE VENDOR A…" at bounding box center [359, 239] width 719 height 423
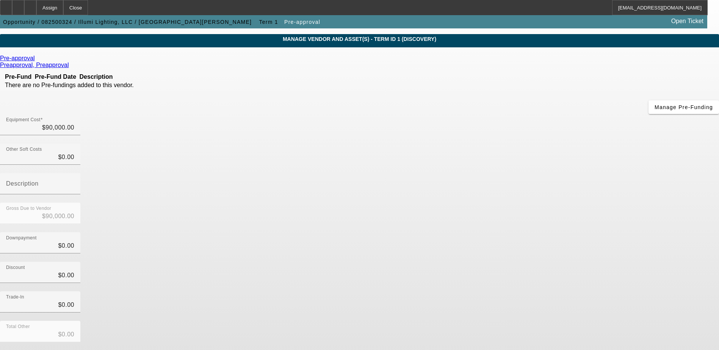
scroll to position [34, 0]
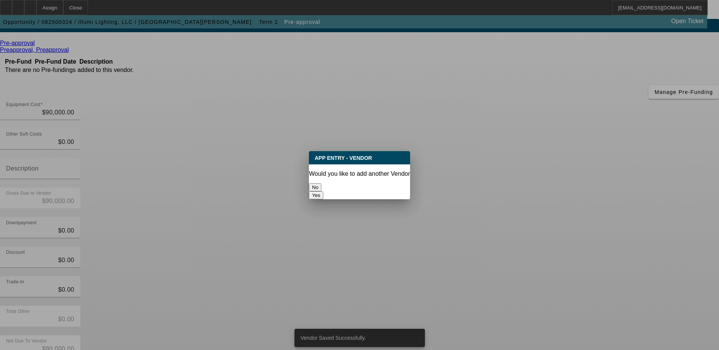
scroll to position [0, 0]
click at [321, 184] on button "No" at bounding box center [315, 187] width 13 height 8
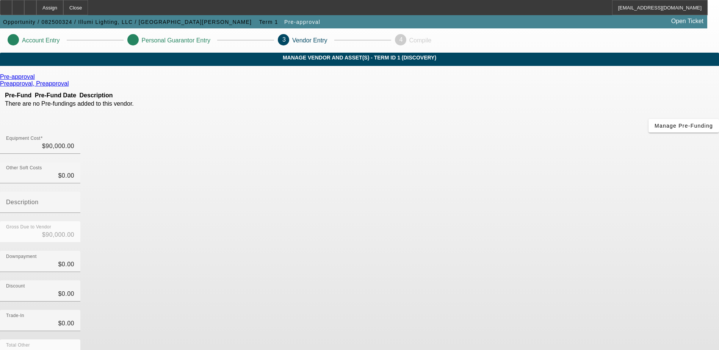
scroll to position [34, 0]
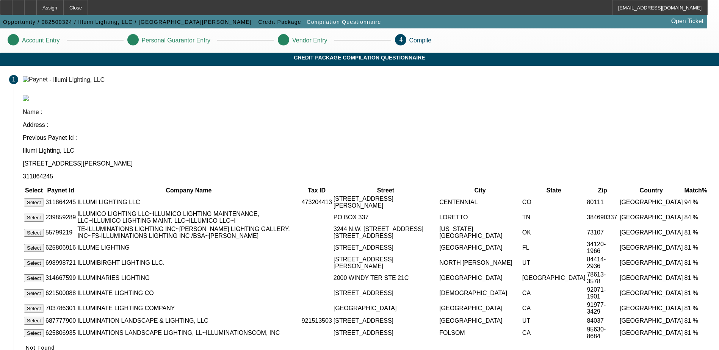
click at [44, 199] on button "Select" at bounding box center [34, 203] width 20 height 8
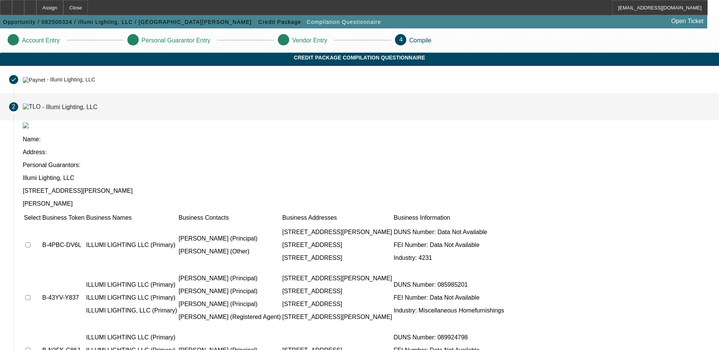
scroll to position [64, 0]
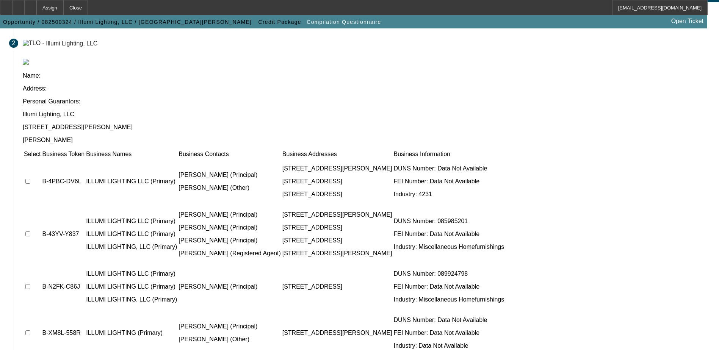
click at [41, 159] on td at bounding box center [31, 181] width 17 height 45
click at [30, 179] on input "checkbox" at bounding box center [27, 181] width 5 height 5
checkbox input "false"
click at [41, 264] on td at bounding box center [31, 286] width 17 height 45
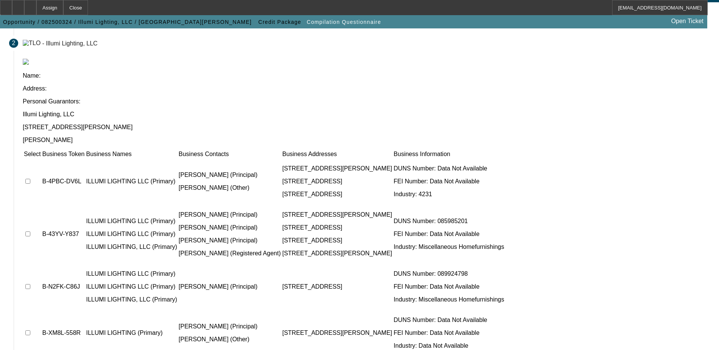
click at [30, 284] on input "checkbox" at bounding box center [27, 286] width 5 height 5
checkbox input "false"
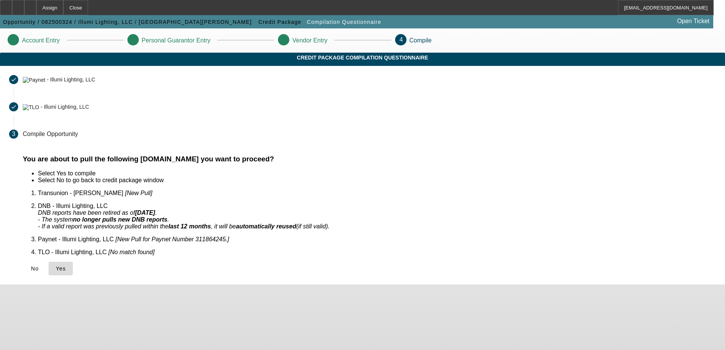
click at [56, 266] on icon at bounding box center [56, 269] width 0 height 6
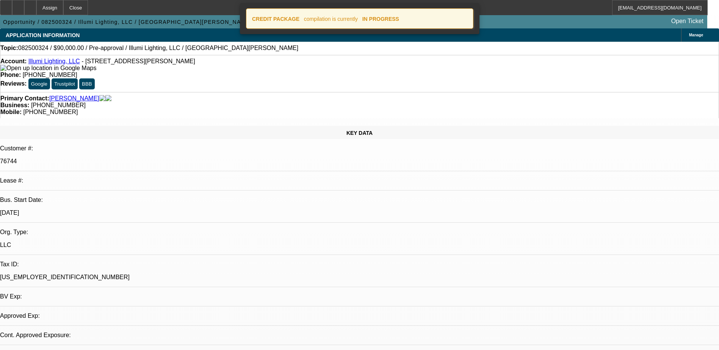
select select "0"
select select "2"
select select "0.1"
select select "4"
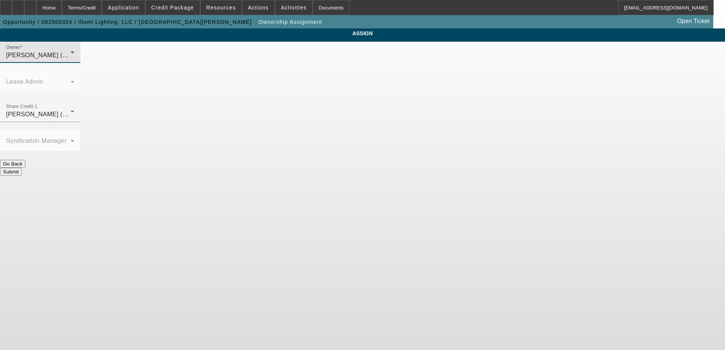
click at [70, 60] on div "Meisner, Andrew (Lvl 1)" at bounding box center [38, 55] width 64 height 9
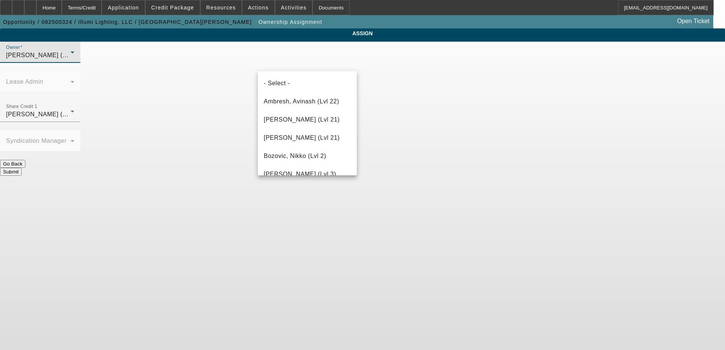
scroll to position [663, 0]
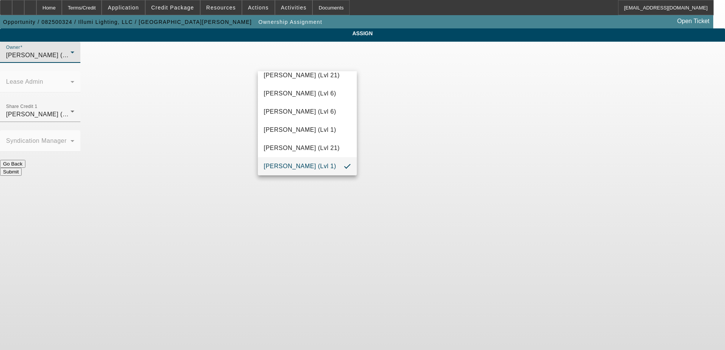
click at [437, 173] on div at bounding box center [362, 175] width 725 height 350
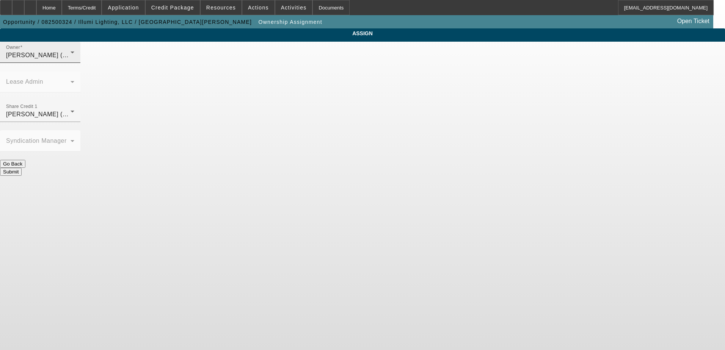
click at [74, 63] on div "Owner Meisner, Andrew (Lvl 1)" at bounding box center [40, 52] width 68 height 21
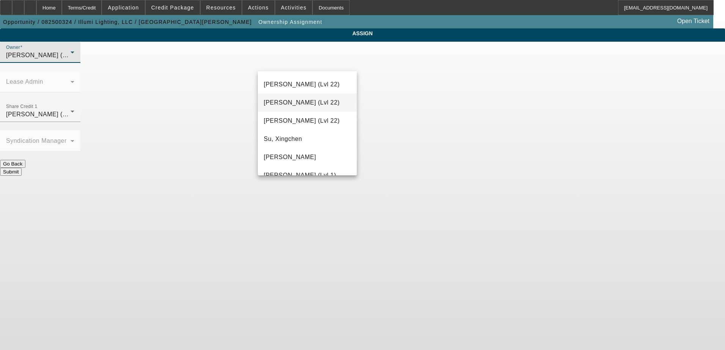
scroll to position [1042, 0]
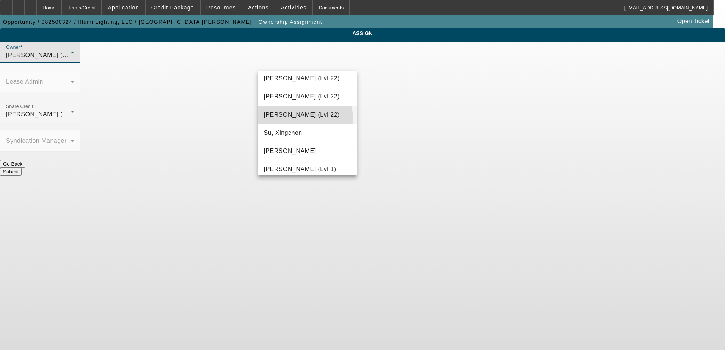
click at [301, 119] on span "Solis, Monica (Lvl 22)" at bounding box center [302, 114] width 76 height 9
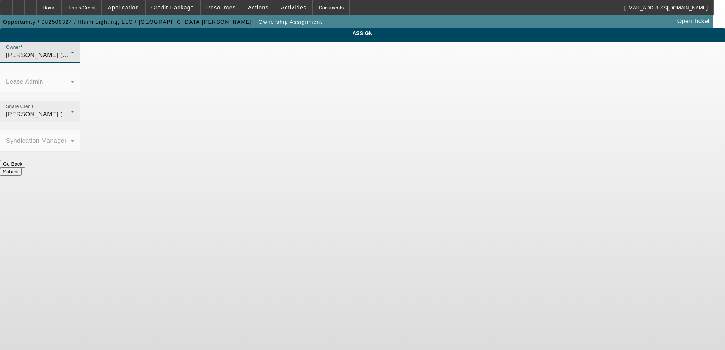
click at [78, 111] on span "Flores, Brian (Lvl 3)" at bounding box center [42, 114] width 72 height 6
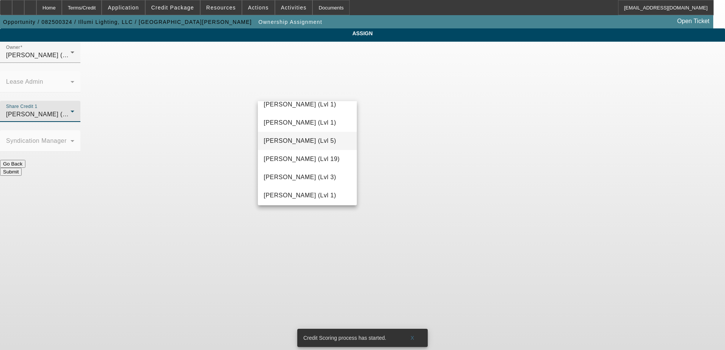
scroll to position [682, 0]
click at [293, 141] on span "Meisner, Andrew (Lvl 1)" at bounding box center [300, 140] width 72 height 9
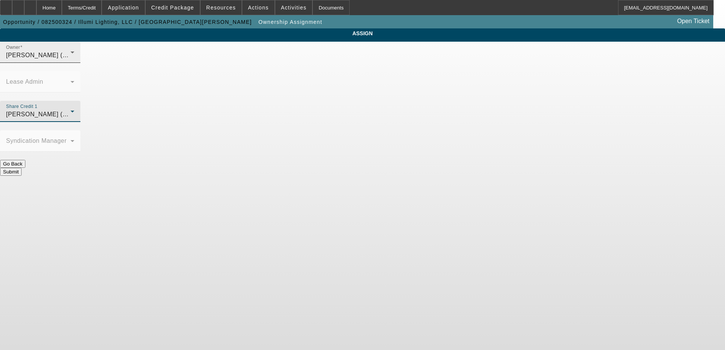
click at [82, 58] on span "Solis, Monica (Lvl 22)" at bounding box center [44, 55] width 76 height 6
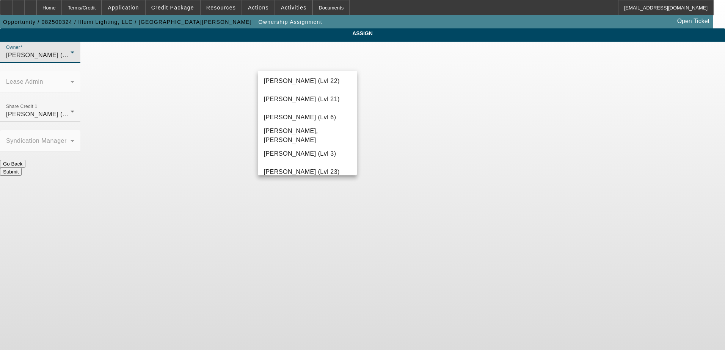
scroll to position [1028, 0]
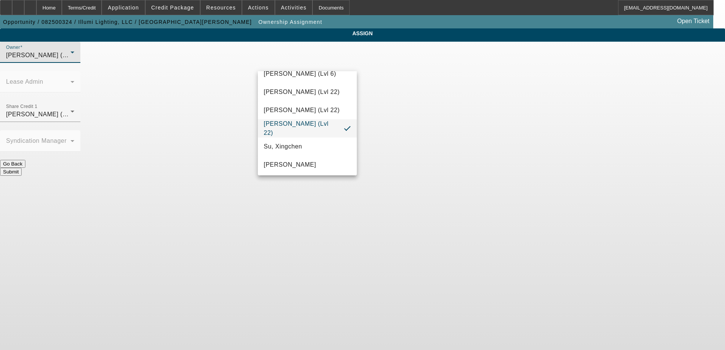
drag, startPoint x: 603, startPoint y: 171, endPoint x: 574, endPoint y: 163, distance: 29.8
click at [602, 171] on div at bounding box center [362, 175] width 725 height 350
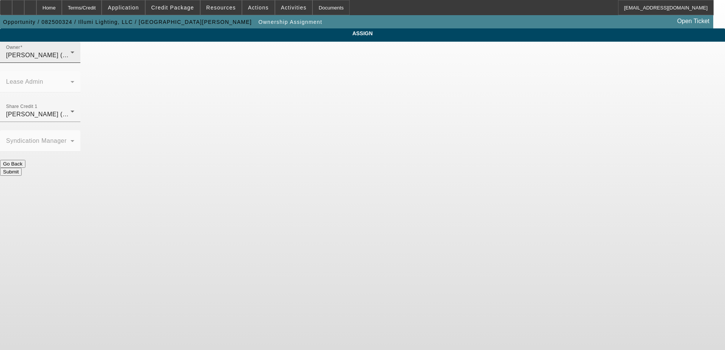
click at [70, 60] on div "Solis, Monica (Lvl 22)" at bounding box center [38, 55] width 64 height 9
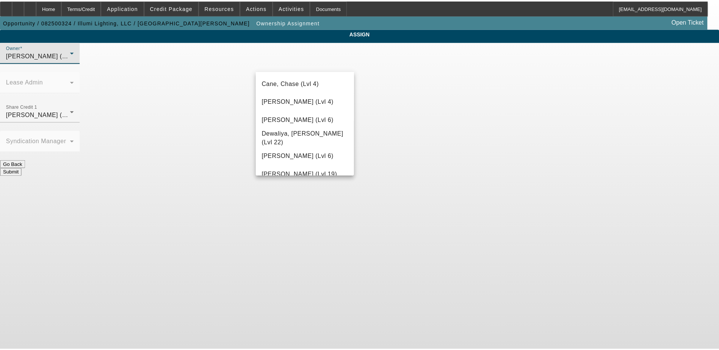
scroll to position [270, 0]
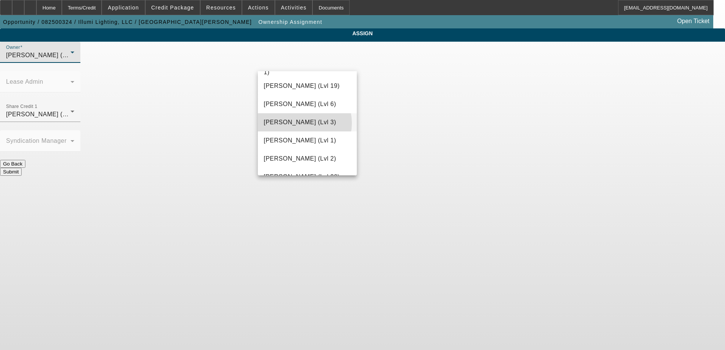
click at [299, 123] on span "Flores, Brian (Lvl 3)" at bounding box center [300, 122] width 72 height 9
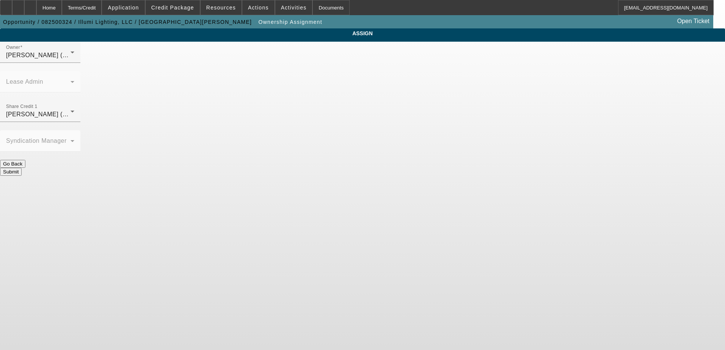
click at [22, 168] on button "Submit" at bounding box center [11, 172] width 22 height 8
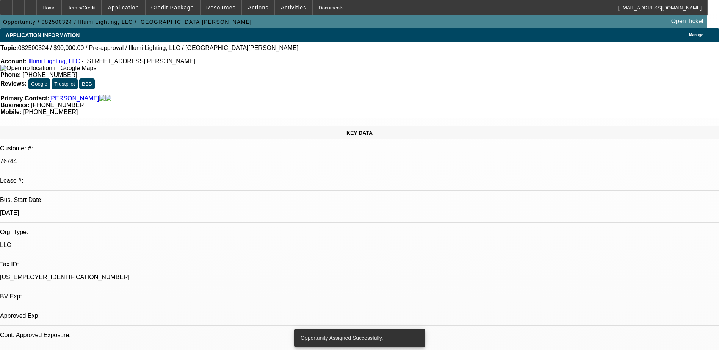
select select "0"
select select "2"
select select "0.1"
select select "4"
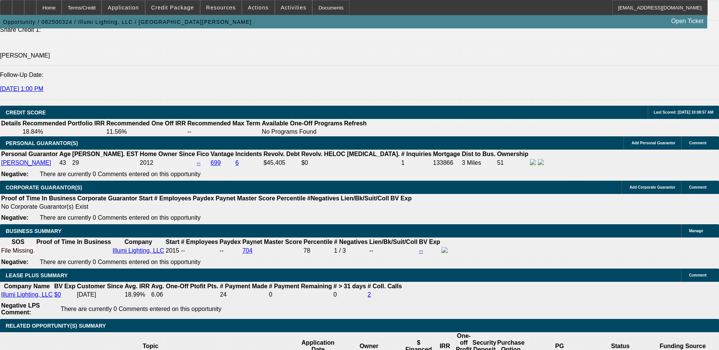
scroll to position [985, 0]
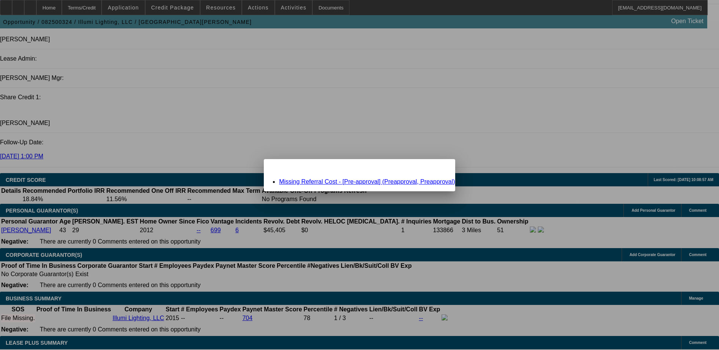
drag, startPoint x: 560, startPoint y: 150, endPoint x: 523, endPoint y: 141, distance: 38.2
click at [560, 150] on div at bounding box center [359, 175] width 719 height 350
click at [438, 168] on div "Close" at bounding box center [446, 163] width 17 height 9
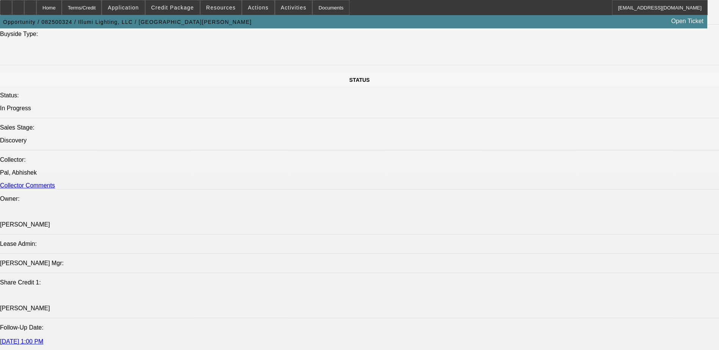
scroll to position [644, 0]
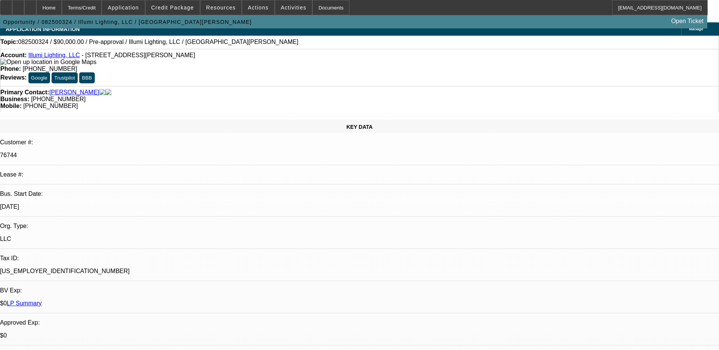
scroll to position [0, 0]
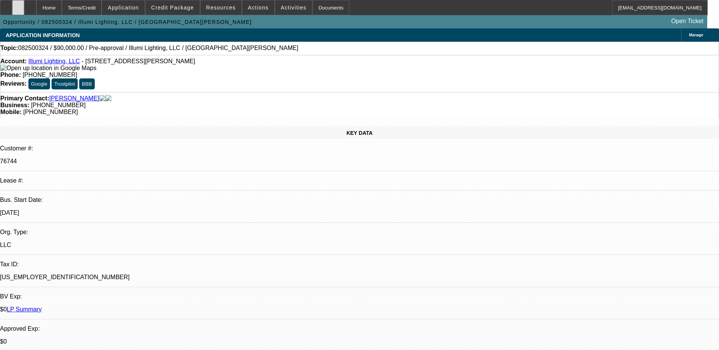
click at [18, 5] on icon at bounding box center [18, 5] width 0 height 0
click at [24, 7] on div at bounding box center [18, 7] width 12 height 15
click at [36, 8] on div at bounding box center [30, 7] width 12 height 15
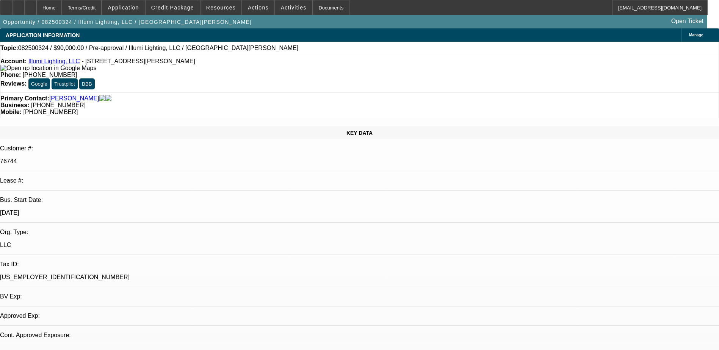
select select "0"
select select "2"
select select "0"
select select "6"
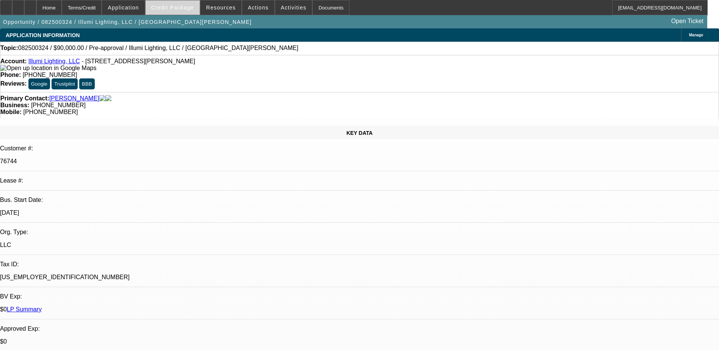
click at [187, 9] on span "Credit Package" at bounding box center [172, 8] width 43 height 6
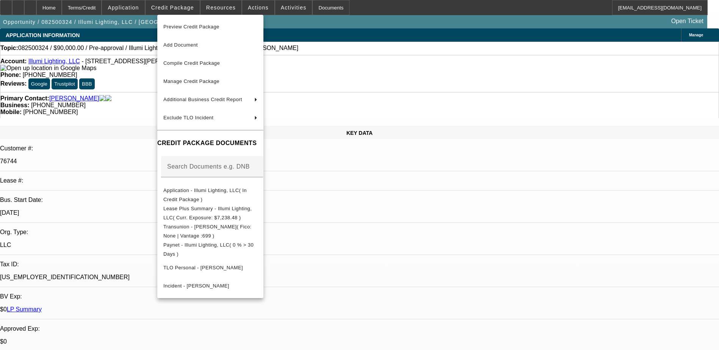
click at [587, 244] on div at bounding box center [359, 175] width 719 height 350
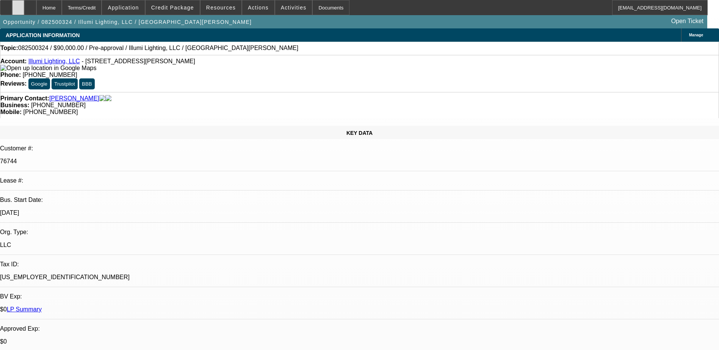
click at [18, 5] on icon at bounding box center [18, 5] width 0 height 0
select select "0"
select select "2"
select select "0"
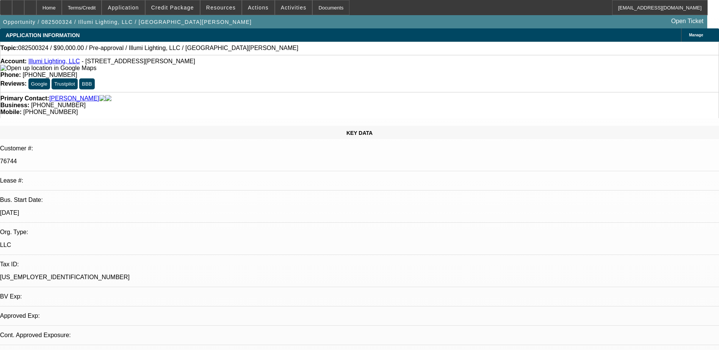
select select "2"
select select "0"
select select "1"
select select "2"
select select "6"
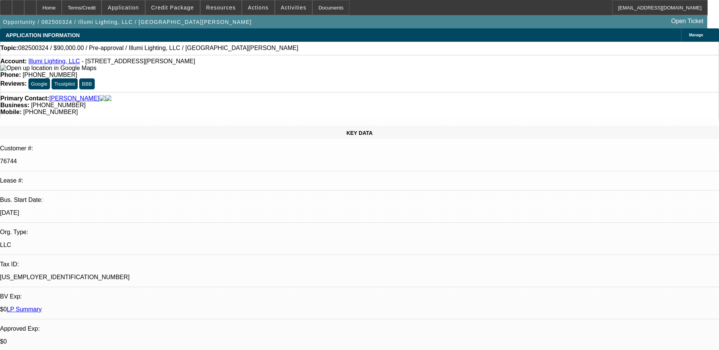
select select "1"
select select "2"
select select "6"
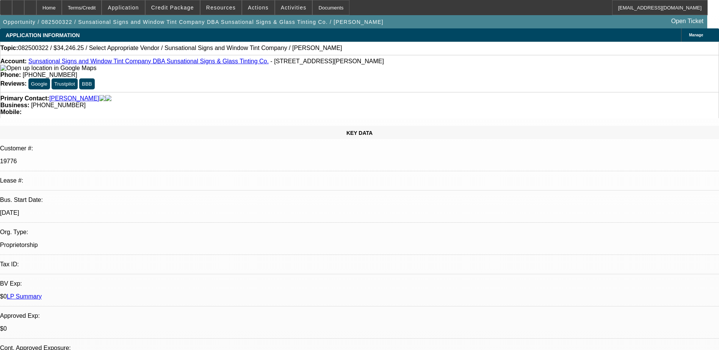
select select "0"
select select "2"
select select "0.1"
select select "1"
select select "2"
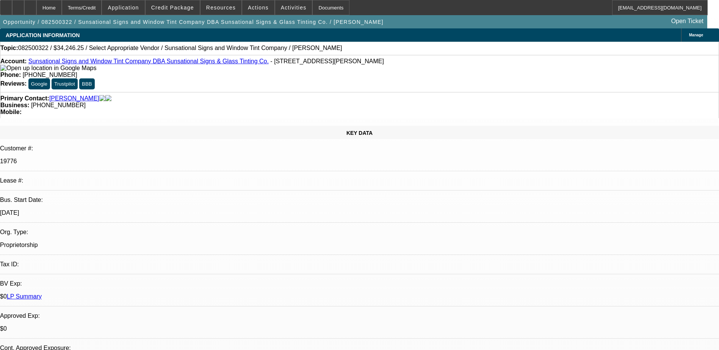
select select "4"
